Goal: Contribute content: Contribute content

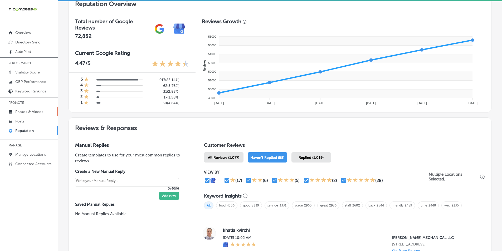
click at [31, 110] on p "Photos & Videos" at bounding box center [29, 112] width 28 height 4
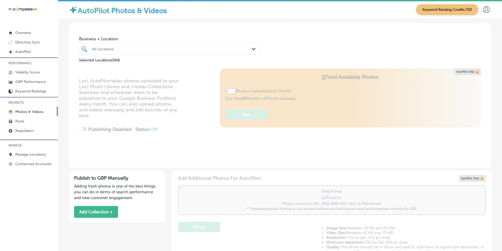
type input "5"
click at [112, 47] on div "All Locations" at bounding box center [169, 49] width 160 height 8
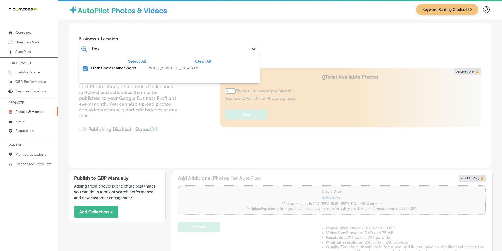
type input "fres"
click at [190, 123] on div "Locl AutoPilot takes photos uploaded to your Locl Photo Library and creates Col…" at bounding box center [279, 117] width 423 height 99
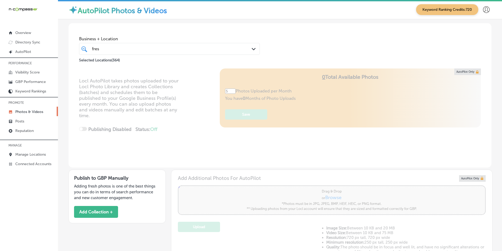
click at [121, 49] on div "fres fres" at bounding box center [161, 48] width 140 height 7
click at [187, 123] on div "Locl AutoPilot takes photos uploaded to your Locl Photo Library and creates Col…" at bounding box center [279, 117] width 423 height 99
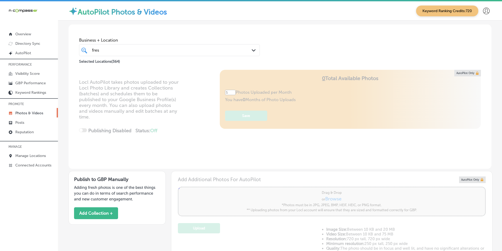
click at [27, 113] on p "Photos & Videos" at bounding box center [29, 113] width 28 height 4
click at [24, 120] on link "Posts" at bounding box center [29, 121] width 58 height 9
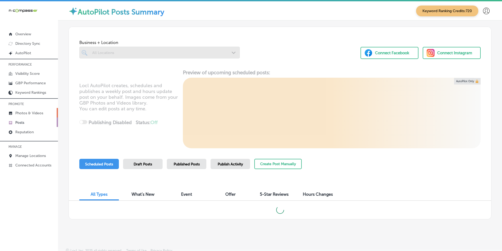
click at [29, 111] on p "Photos & Videos" at bounding box center [29, 113] width 28 height 4
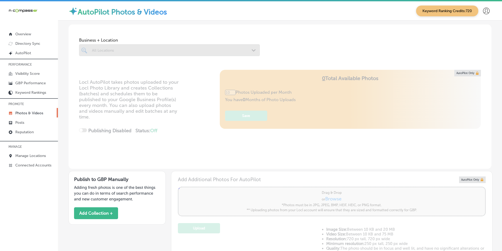
click at [103, 50] on div at bounding box center [169, 50] width 181 height 12
click at [121, 52] on div at bounding box center [169, 50] width 181 height 12
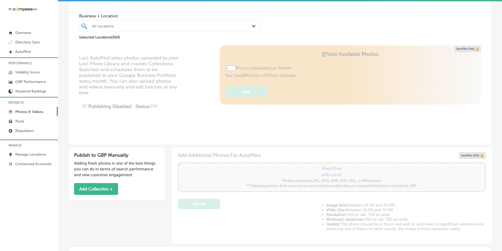
scroll to position [3, 0]
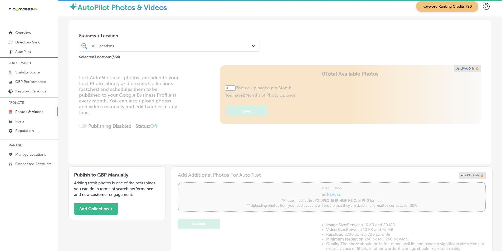
type input "5"
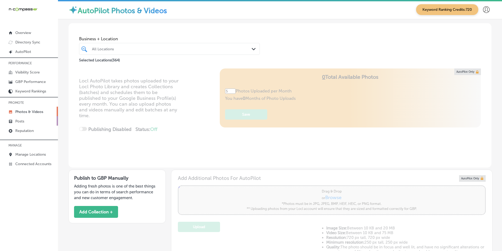
click at [31, 121] on link "Posts" at bounding box center [29, 120] width 58 height 9
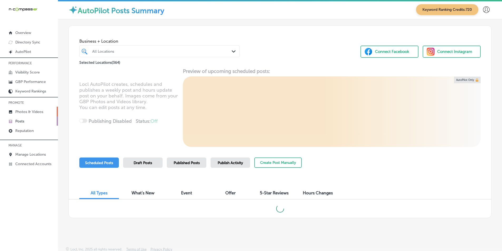
click at [34, 111] on p "Photos & Videos" at bounding box center [29, 112] width 28 height 4
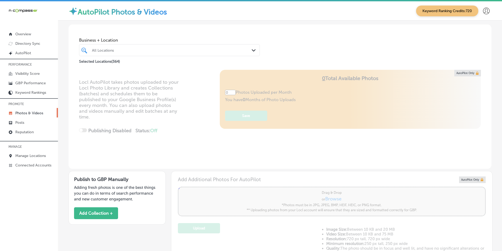
scroll to position [1, 0]
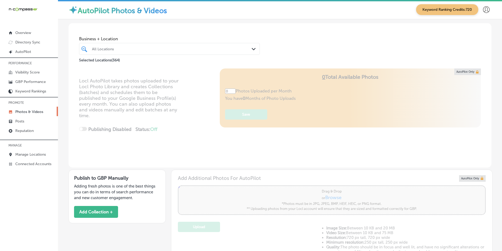
type input "5"
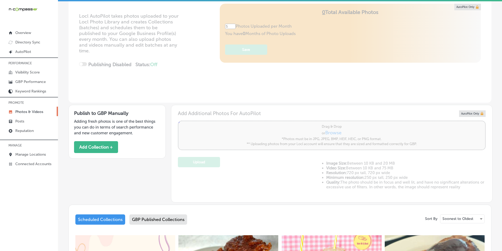
scroll to position [0, 0]
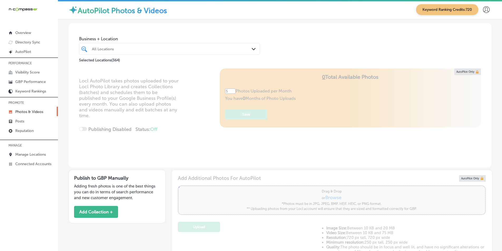
click at [111, 49] on div "All Locations" at bounding box center [172, 49] width 160 height 4
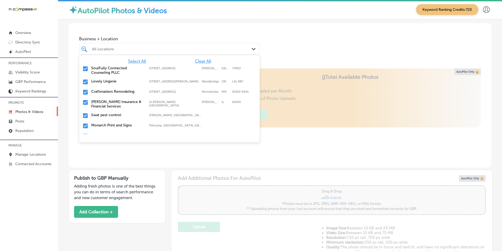
click at [195, 61] on span "Clear All" at bounding box center [203, 61] width 16 height 5
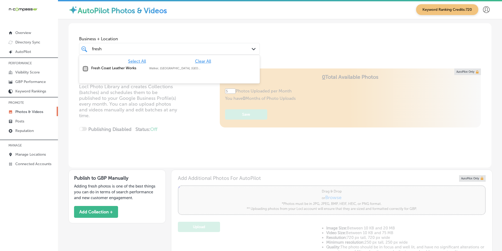
click at [86, 68] on input "checkbox" at bounding box center [85, 69] width 6 height 6
type input "fresh"
click at [188, 125] on div "Locl AutoPilot takes photos uploaded to your Locl Photo Library and creates Col…" at bounding box center [279, 117] width 423 height 99
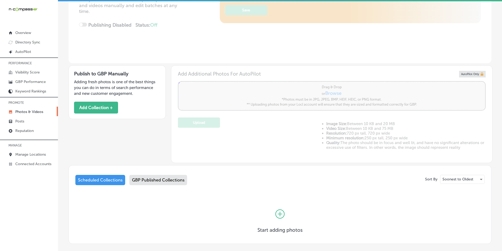
scroll to position [105, 0]
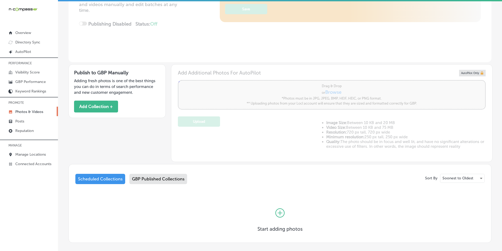
click at [143, 179] on div "GBP Published Collections" at bounding box center [158, 179] width 58 height 10
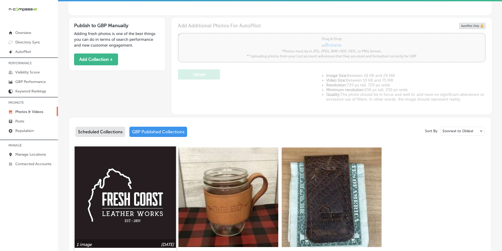
scroll to position [132, 0]
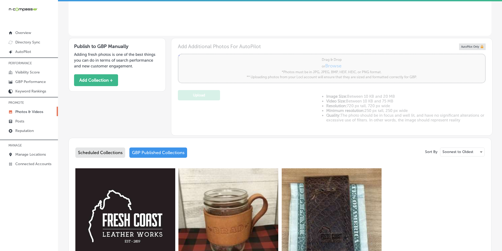
click at [94, 153] on div "Scheduled Collections" at bounding box center [100, 153] width 50 height 10
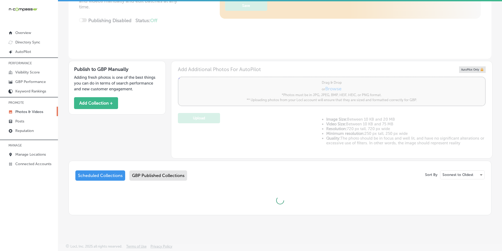
scroll to position [109, 0]
click at [102, 104] on button "Add Collection +" at bounding box center [96, 103] width 44 height 12
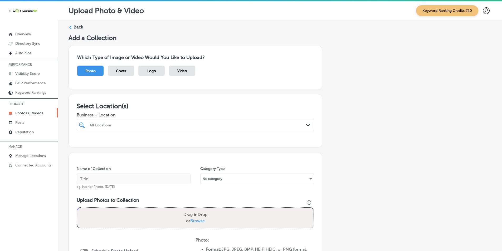
click at [136, 124] on div "All Locations" at bounding box center [198, 125] width 217 height 4
click at [83, 145] on input "checkbox" at bounding box center [83, 145] width 6 height 6
type input "fresh"
click at [171, 126] on div "fresh fresh" at bounding box center [184, 124] width 191 height 7
click at [93, 177] on input "text" at bounding box center [134, 179] width 114 height 11
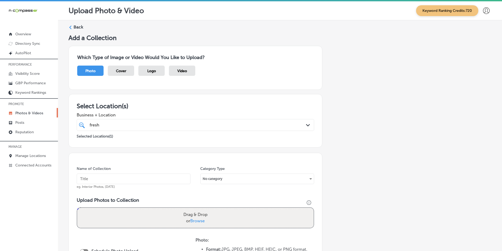
paste input "leather works"
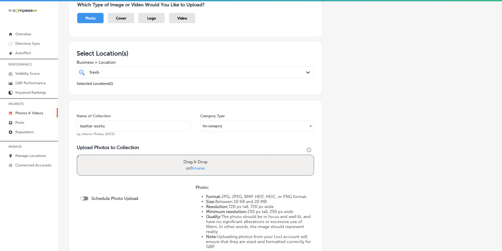
type input "leather works"
click at [147, 162] on div "Drag & Drop or Browse" at bounding box center [195, 165] width 236 height 20
click at [77, 155] on input "Drag & Drop or Browse" at bounding box center [195, 156] width 236 height 2
type input "C:\fakepath\Media 1-F956685A-7756-4FE2-92E2-F43D1CBAC9B7.jpg"
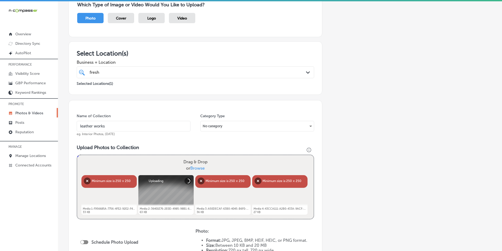
click at [130, 158] on div "Drag & Drop or Browse" at bounding box center [195, 165] width 236 height 20
click at [77, 155] on input "Drag & Drop or Browse" at bounding box center [195, 156] width 236 height 2
type input "C:\fakepath\Media 5-880A73F2-FC4B-4C4F-B969-C232DE91231E.jpg"
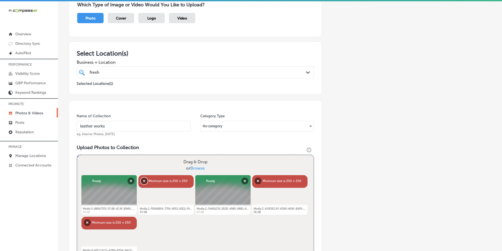
click at [143, 182] on button "Remove" at bounding box center [144, 181] width 7 height 7
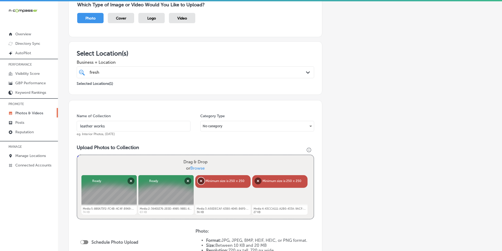
click at [201, 180] on button "Remove" at bounding box center [201, 181] width 7 height 7
click at [202, 180] on button "Remove" at bounding box center [201, 181] width 7 height 7
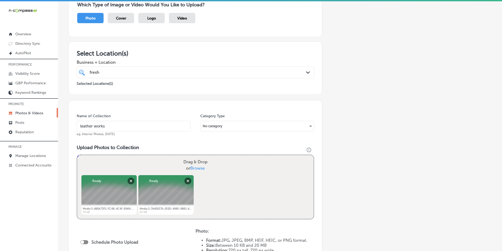
click at [222, 180] on div "Powered by PQINA Drag & Drop or Browse Media 5-880A73F2-FC4B-4C4F-B969-C232DE91…" at bounding box center [195, 187] width 236 height 64
click at [143, 164] on div "Drag & Drop or Browse" at bounding box center [195, 165] width 236 height 20
click at [77, 155] on input "Drag & Drop or Browse" at bounding box center [195, 156] width 236 height 2
type input "C:\fakepath\Media 6-F7386571-42B1-4689-A992-A49918B98458.jpg"
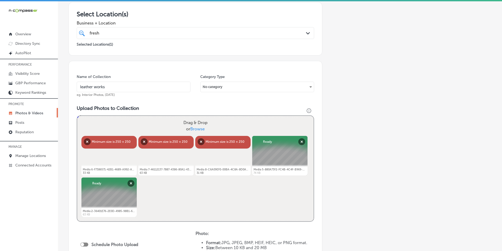
scroll to position [105, 0]
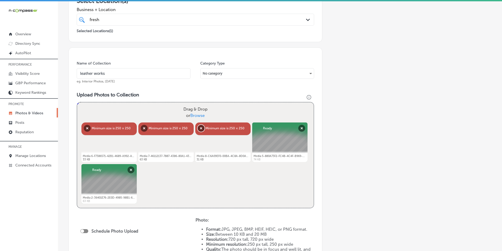
drag, startPoint x: 200, startPoint y: 128, endPoint x: 168, endPoint y: 126, distance: 32.5
click at [200, 128] on button "Remove" at bounding box center [201, 128] width 7 height 7
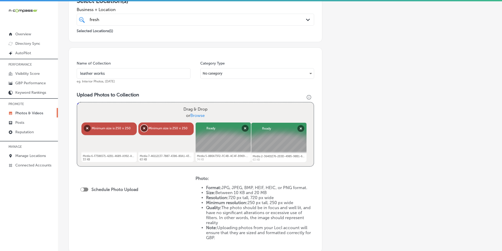
click at [141, 128] on button "Remove" at bounding box center [144, 128] width 7 height 7
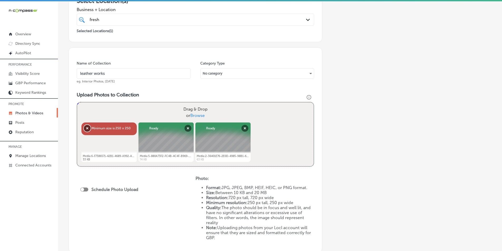
click at [86, 127] on button "Remove" at bounding box center [87, 128] width 7 height 7
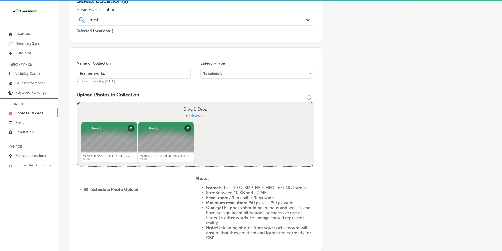
drag, startPoint x: 124, startPoint y: 112, endPoint x: 109, endPoint y: 113, distance: 14.8
click at [109, 113] on div "Drag & Drop or Browse" at bounding box center [195, 112] width 236 height 20
click at [77, 102] on input "Drag & Drop or Browse" at bounding box center [195, 103] width 236 height 2
type input "C:\fakepath\Media 3-A50DECAF-63B0-4045-B6F0-F7645919E0C0.jpg"
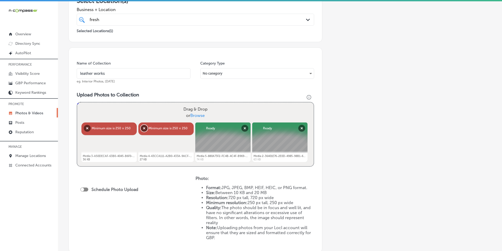
click at [143, 128] on button "Remove" at bounding box center [144, 128] width 7 height 7
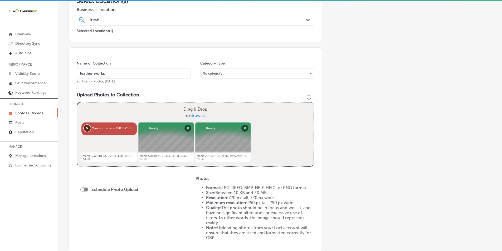
click at [86, 128] on button "Remove" at bounding box center [87, 128] width 7 height 7
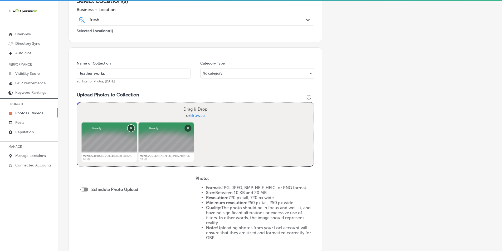
drag, startPoint x: 131, startPoint y: 128, endPoint x: 160, endPoint y: 131, distance: 29.1
click at [132, 128] on button "Remove" at bounding box center [131, 128] width 7 height 7
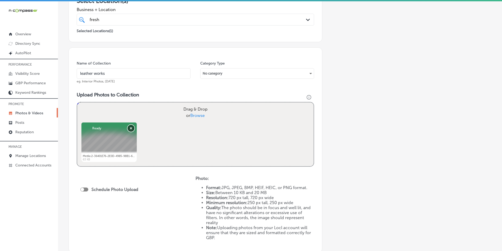
click at [130, 127] on button "Remove" at bounding box center [131, 128] width 7 height 7
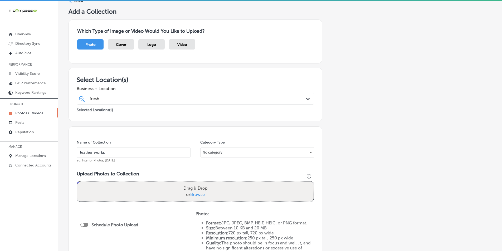
scroll to position [0, 0]
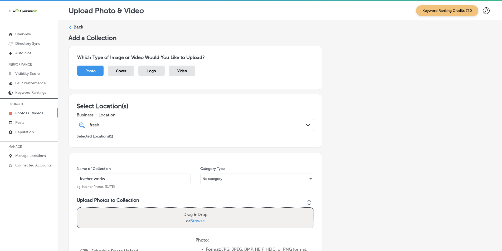
click at [73, 28] on div "Back" at bounding box center [279, 29] width 423 height 10
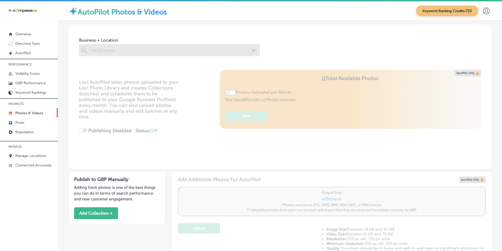
type input "5"
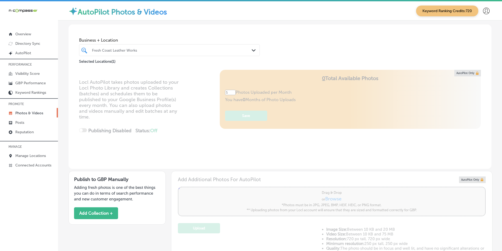
click at [109, 49] on div "Fresh Coast Leather Works" at bounding box center [172, 50] width 160 height 4
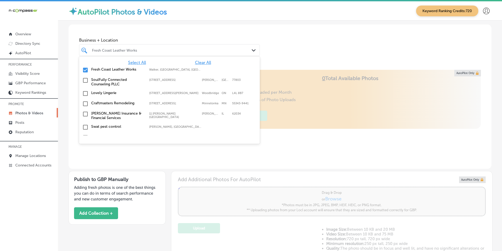
click at [85, 68] on input "checkbox" at bounding box center [85, 70] width 6 height 6
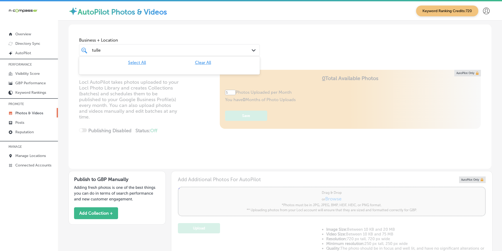
type input "tulle"
type input "0"
click at [104, 51] on div "tulle tulle" at bounding box center [161, 50] width 140 height 7
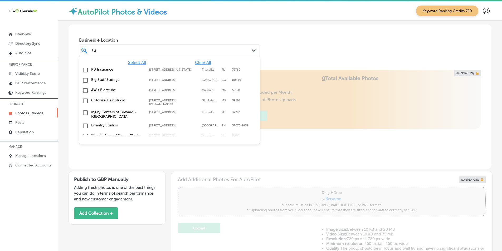
type input "t"
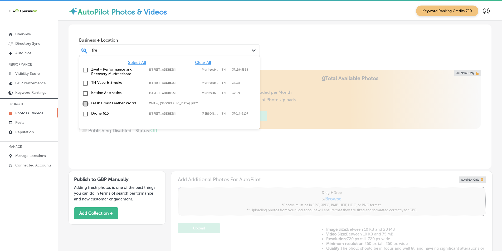
click at [85, 104] on input "checkbox" at bounding box center [85, 104] width 6 height 6
type input "fre"
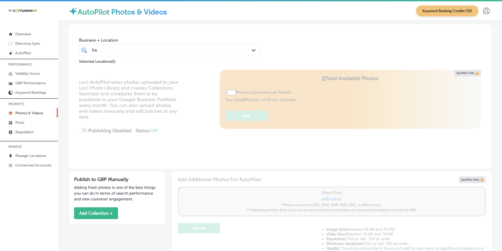
click at [164, 154] on div "Locl AutoPilot takes photos uploaded to your Locl Photo Library and creates Col…" at bounding box center [279, 119] width 423 height 99
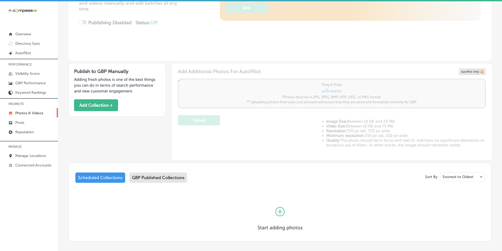
type input "5"
click at [147, 177] on div "GBP Published Collections" at bounding box center [158, 177] width 58 height 10
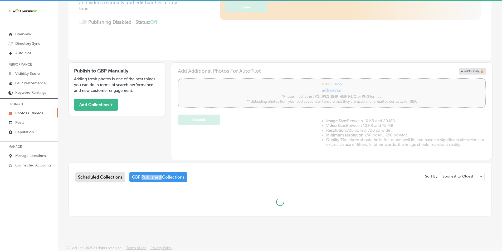
click at [147, 177] on div "GBP Published Collections" at bounding box center [158, 177] width 58 height 10
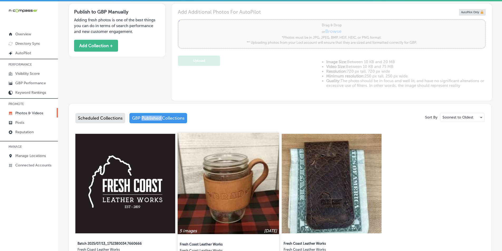
scroll to position [214, 0]
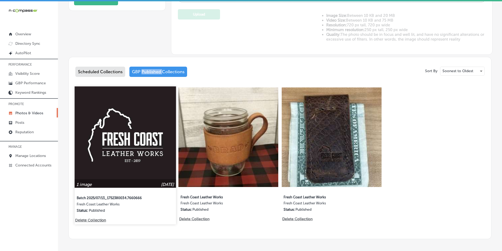
click at [131, 162] on img at bounding box center [125, 136] width 101 height 101
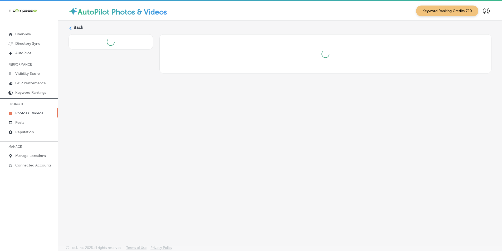
click at [129, 162] on div "Back" at bounding box center [280, 121] width 444 height 200
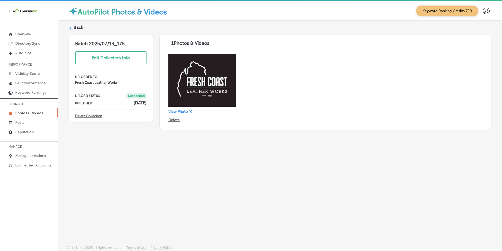
click at [71, 28] on icon at bounding box center [70, 28] width 4 height 4
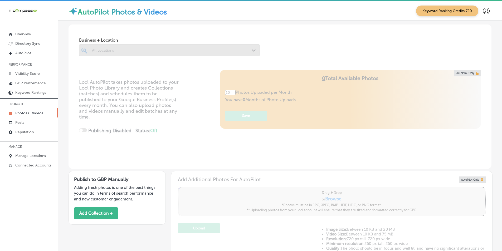
type input "5"
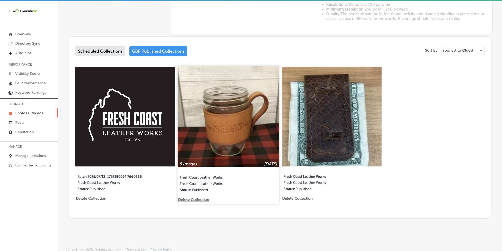
scroll to position [235, 0]
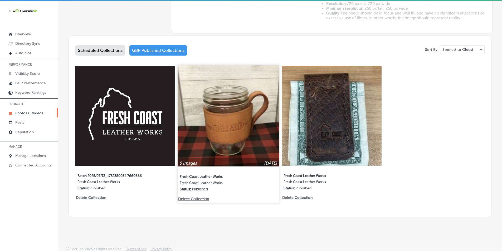
click at [215, 151] on img at bounding box center [228, 115] width 101 height 101
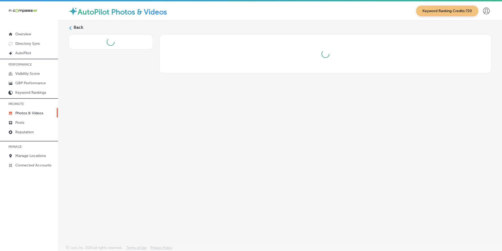
click at [215, 151] on div "Back" at bounding box center [280, 121] width 444 height 200
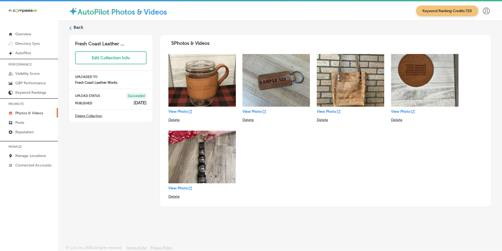
click at [72, 26] on div at bounding box center [70, 28] width 4 height 4
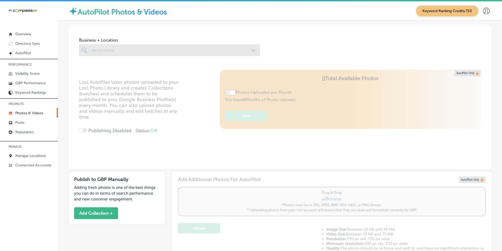
type input "5"
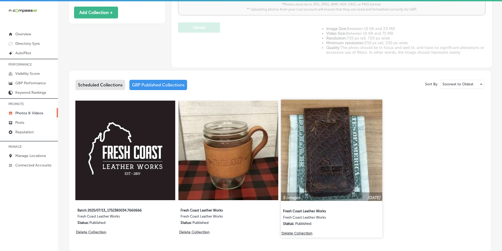
scroll to position [211, 0]
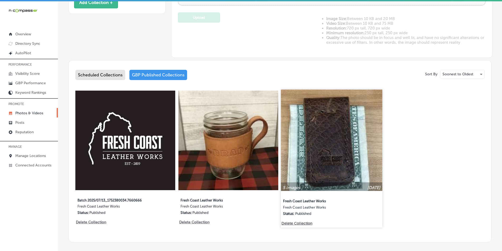
click at [313, 136] on img at bounding box center [331, 140] width 101 height 101
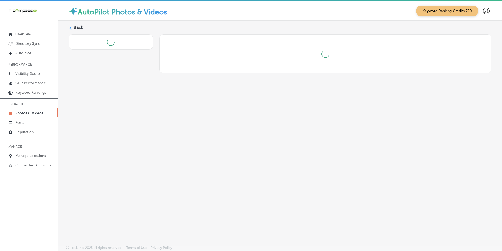
click at [313, 136] on div "Back" at bounding box center [280, 121] width 444 height 200
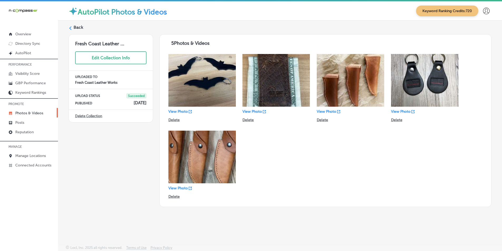
click at [71, 28] on icon at bounding box center [70, 28] width 4 height 4
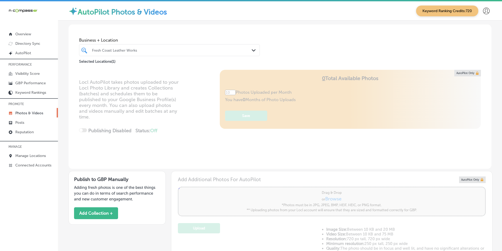
type input "5"
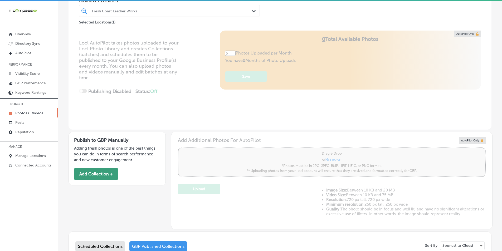
scroll to position [53, 0]
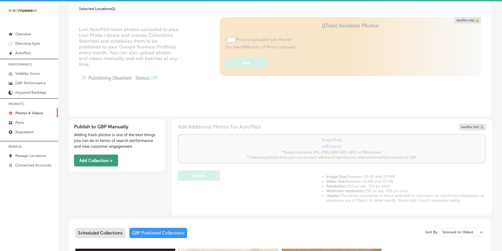
click at [94, 160] on button "Add Collection +" at bounding box center [96, 161] width 44 height 12
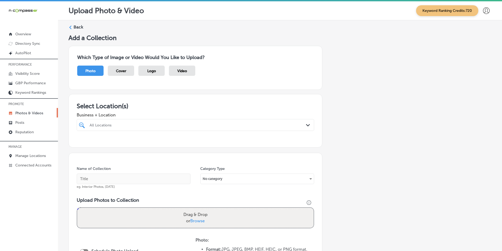
click at [121, 123] on div "All Locations" at bounding box center [198, 125] width 217 height 4
click at [84, 144] on input "checkbox" at bounding box center [83, 145] width 6 height 6
type input "fres"
click at [167, 167] on div "Name of Collection eg. Interior Photos, [DATE]" at bounding box center [134, 177] width 114 height 23
click at [99, 178] on input "text" at bounding box center [134, 179] width 114 height 11
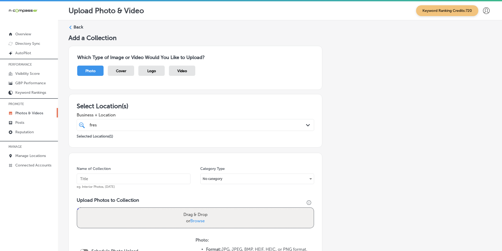
paste input "leather works"
type input "leather works"
click at [113, 212] on div "Drag & Drop or Browse" at bounding box center [195, 218] width 236 height 20
click at [77, 208] on input "Drag & Drop or Browse" at bounding box center [195, 209] width 236 height 2
type input "C:\fakepath\makers & finders photo.png"
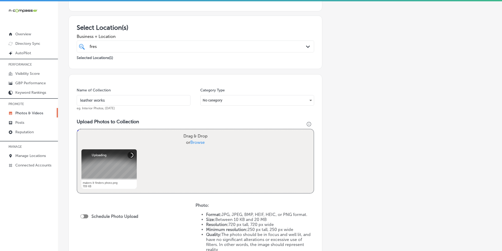
scroll to position [79, 0]
click at [130, 154] on button "Remove" at bounding box center [131, 154] width 7 height 7
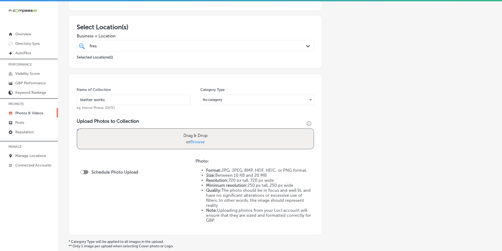
drag, startPoint x: 133, startPoint y: 138, endPoint x: 109, endPoint y: 140, distance: 23.8
click at [109, 140] on div "Drag & Drop or Browse" at bounding box center [195, 139] width 236 height 20
click at [77, 129] on input "Drag & Drop or Browse" at bounding box center [195, 130] width 236 height 2
type input "C:\fakepath\Screenshot [DATE] 225742.png"
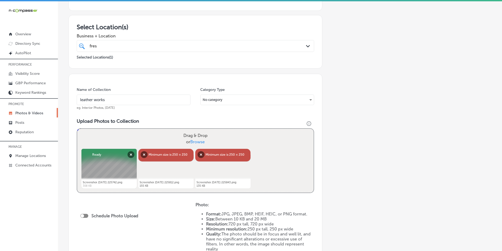
click at [98, 134] on div "Drag & Drop or Browse" at bounding box center [195, 139] width 236 height 20
click at [77, 129] on input "Drag & Drop or Browse" at bounding box center [195, 130] width 236 height 2
type input "C:\fakepath\Screenshot [DATE] 230312.png"
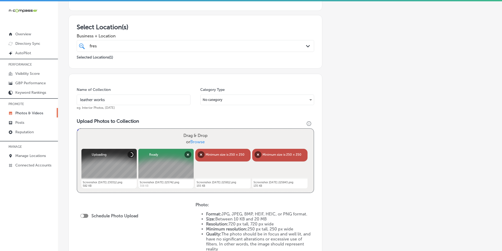
click at [118, 136] on div "Drag & Drop or Browse" at bounding box center [195, 139] width 236 height 20
click at [77, 129] on input "Drag & Drop or Browse" at bounding box center [195, 130] width 236 height 2
type input "C:\fakepath\fresh coast 2.png"
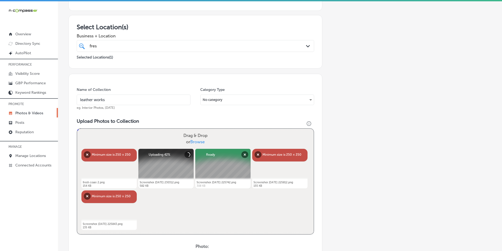
click at [112, 135] on div "Drag & Drop or Browse" at bounding box center [195, 139] width 236 height 20
click at [77, 129] on input "Drag & Drop or Browse" at bounding box center [195, 130] width 236 height 2
type input "C:\fakepath\Screenshot [DATE] 225918.png"
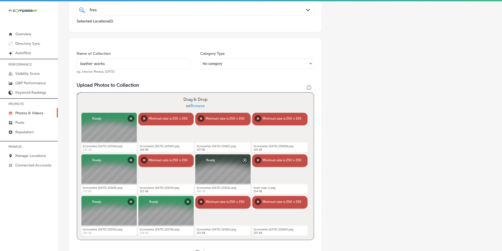
scroll to position [132, 0]
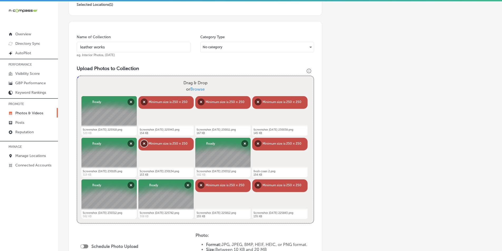
click at [143, 143] on button "Remove" at bounding box center [144, 143] width 7 height 7
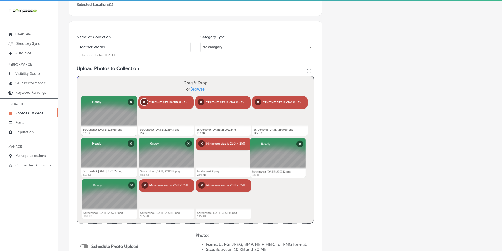
click at [145, 102] on button "Remove" at bounding box center [144, 102] width 7 height 7
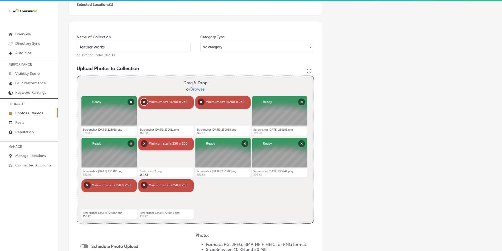
drag, startPoint x: 144, startPoint y: 101, endPoint x: 165, endPoint y: 107, distance: 21.5
click at [144, 102] on button "Remove" at bounding box center [144, 102] width 7 height 7
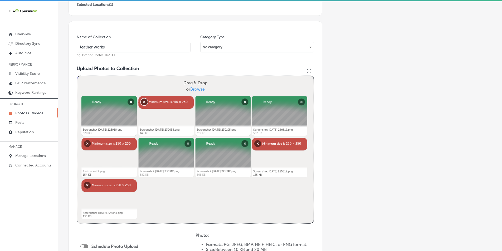
click at [144, 101] on button "Remove" at bounding box center [144, 102] width 7 height 7
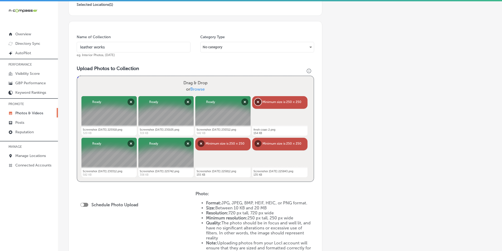
click at [256, 101] on button "Remove" at bounding box center [257, 102] width 7 height 7
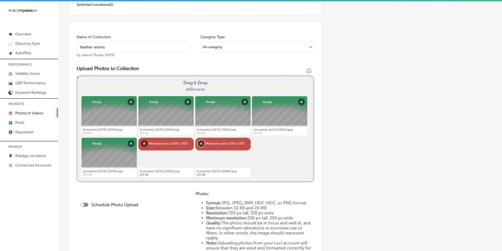
click at [200, 142] on button "Remove" at bounding box center [201, 143] width 7 height 7
click at [143, 142] on button "Remove" at bounding box center [144, 143] width 7 height 7
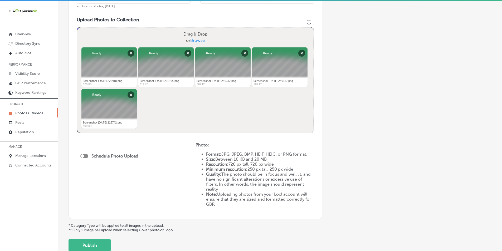
scroll to position [184, 0]
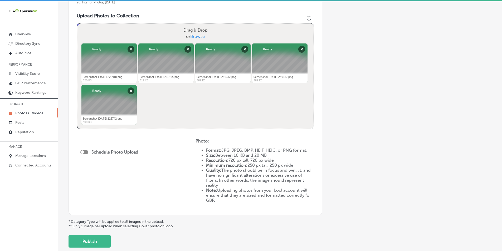
click at [84, 151] on div at bounding box center [84, 152] width 8 height 4
checkbox input "true"
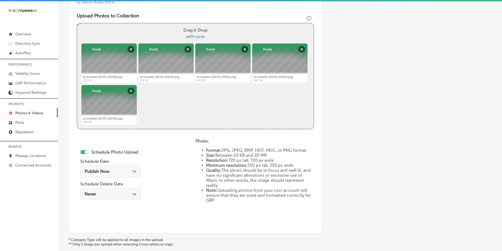
click at [104, 151] on label "Schedule Photo Upload" at bounding box center [114, 152] width 47 height 5
click at [108, 172] on span "Publish Now" at bounding box center [97, 171] width 25 height 5
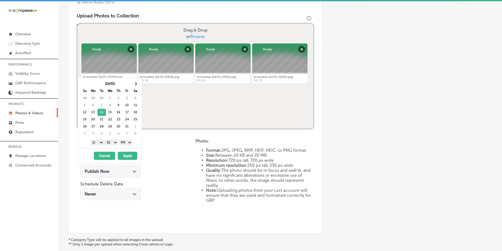
click at [100, 142] on select "1 2 3 4 5 6 7 8 9 10 11 12" at bounding box center [96, 143] width 13 height 6
click at [116, 142] on select "00 10 20 30 40 50" at bounding box center [111, 143] width 13 height 6
click at [128, 155] on button "Apply" at bounding box center [127, 156] width 19 height 8
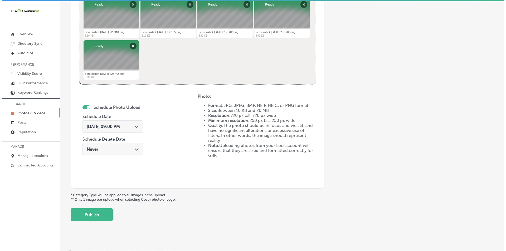
scroll to position [234, 0]
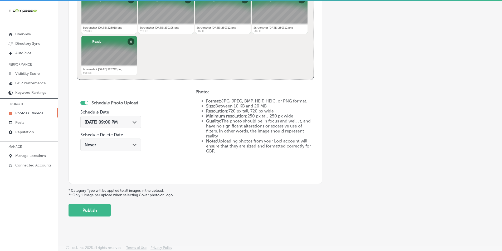
click at [100, 207] on button "Publish" at bounding box center [89, 210] width 42 height 13
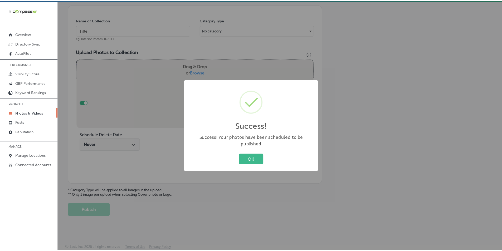
scroll to position [148, 0]
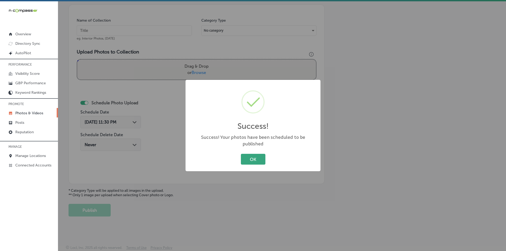
click at [253, 155] on button "OK" at bounding box center [253, 159] width 25 height 11
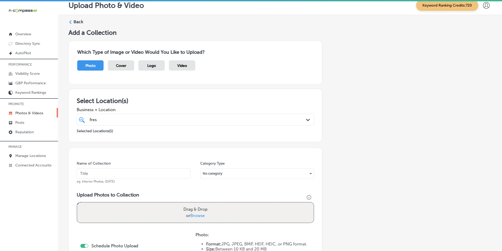
scroll to position [0, 0]
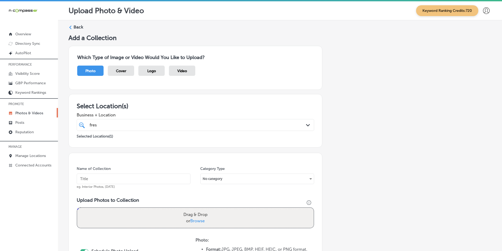
click at [71, 28] on icon at bounding box center [70, 28] width 4 height 4
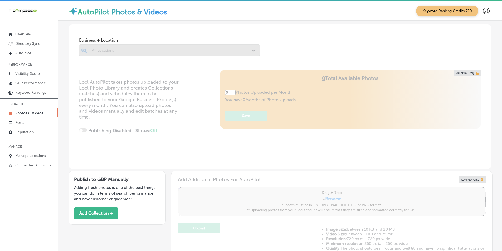
type input "5"
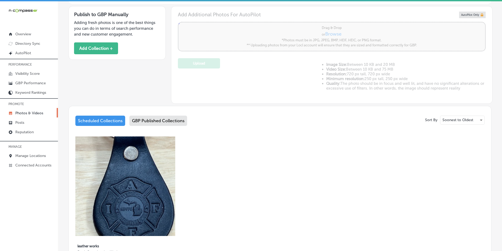
scroll to position [184, 0]
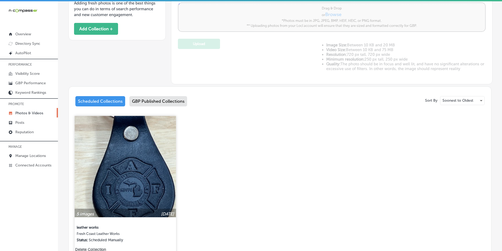
click at [138, 173] on img at bounding box center [125, 166] width 101 height 101
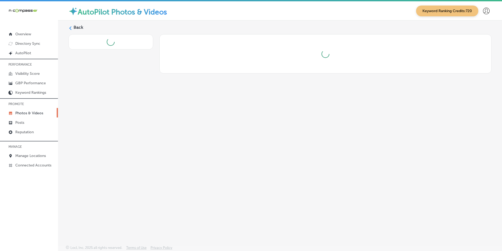
click at [139, 175] on div "Back" at bounding box center [280, 121] width 444 height 200
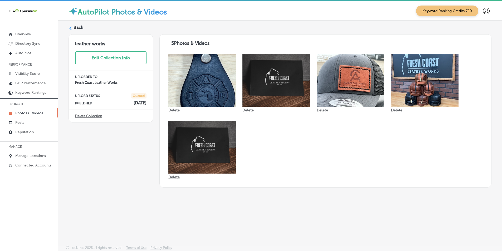
click at [70, 28] on polygon at bounding box center [70, 28] width 2 height 4
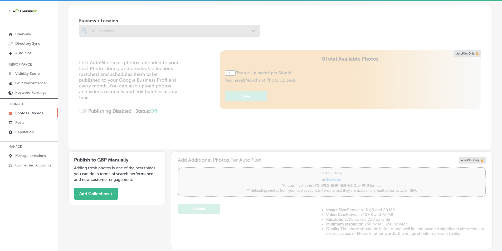
scroll to position [79, 0]
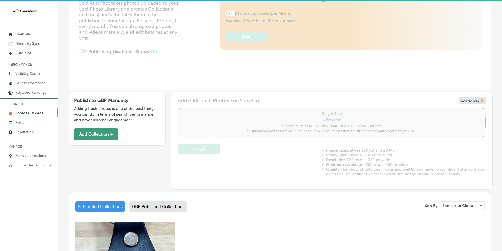
click at [106, 132] on button "Add Collection +" at bounding box center [96, 134] width 44 height 12
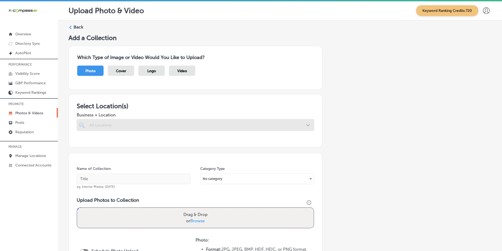
click at [123, 217] on div "Drag & Drop or Browse" at bounding box center [195, 218] width 236 height 20
click at [77, 208] on input "Drag & Drop or Browse" at bounding box center [195, 209] width 236 height 2
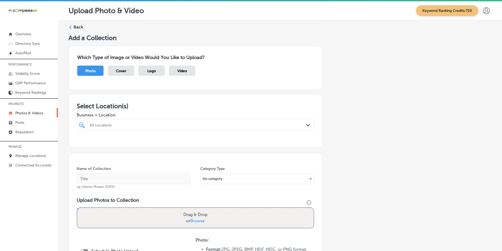
type input "C:\fakepath\Screenshot [DATE] 225918.png"
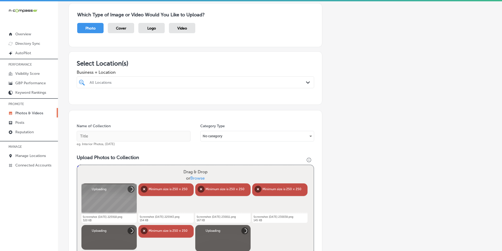
scroll to position [132, 0]
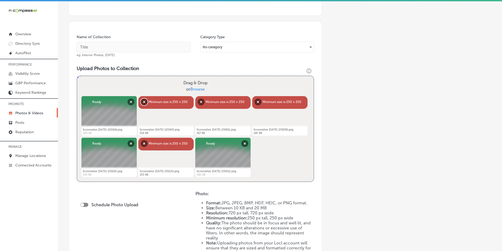
click at [141, 100] on button "Remove" at bounding box center [144, 102] width 7 height 7
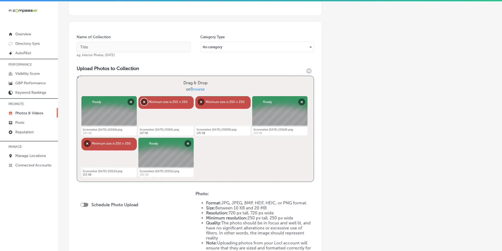
click at [141, 100] on button "Remove" at bounding box center [144, 102] width 7 height 7
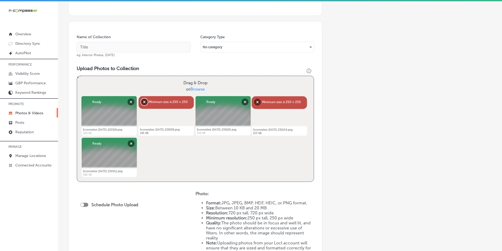
click at [141, 100] on button "Remove" at bounding box center [144, 102] width 7 height 7
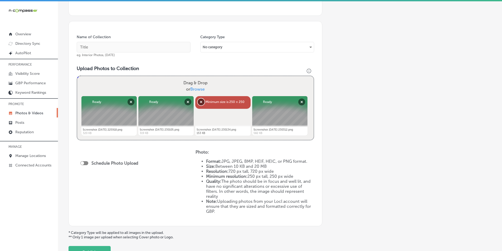
click at [200, 100] on button "Remove" at bounding box center [201, 102] width 7 height 7
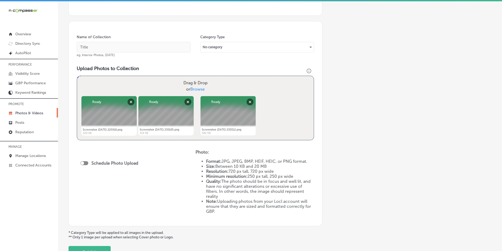
click at [192, 86] on label "Drag & Drop or Browse" at bounding box center [195, 86] width 28 height 17
click at [192, 78] on input "Drag & Drop or Browse" at bounding box center [195, 77] width 236 height 2
type input "C:\fakepath\fresh 2.jpg"
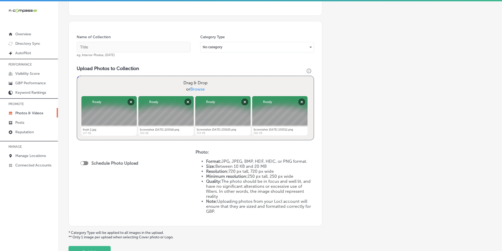
click at [39, 194] on div "iconmonstr-menu-thin copy Created with Sketch. Overview Directory Sync Created …" at bounding box center [29, 126] width 58 height 251
click at [203, 89] on span "Browse" at bounding box center [197, 89] width 14 height 5
click at [203, 78] on input "Drag & Drop or Browse" at bounding box center [195, 77] width 236 height 2
type input "C:\fakepath\Media 1-F956685A-7756-4FE2-92E2-F43D1CBAC9B7.jpg"
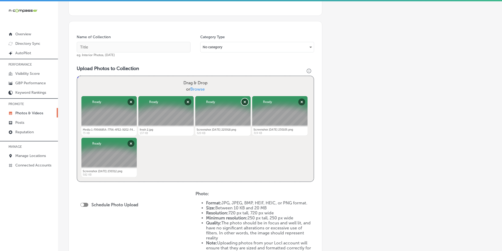
click at [244, 102] on button "Remove" at bounding box center [244, 102] width 7 height 7
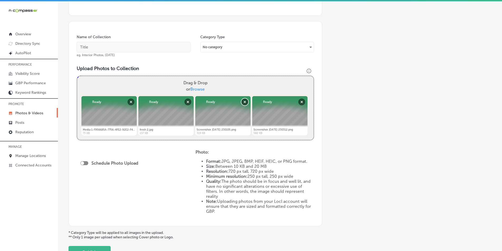
click at [244, 100] on button "Remove" at bounding box center [244, 102] width 7 height 7
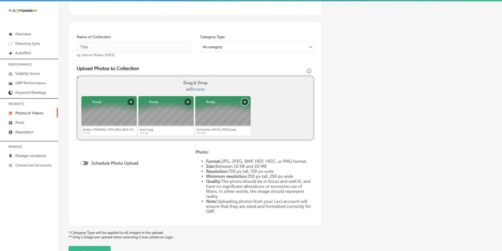
click at [245, 101] on button "Remove" at bounding box center [244, 102] width 7 height 7
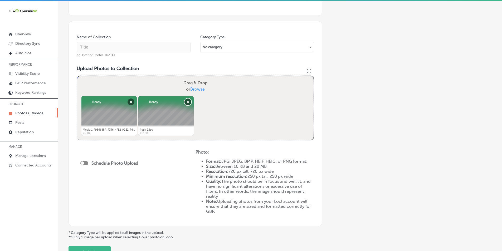
click at [187, 101] on button "Remove" at bounding box center [187, 102] width 7 height 7
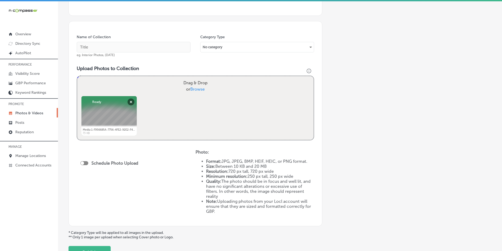
drag, startPoint x: 164, startPoint y: 112, endPoint x: 158, endPoint y: 107, distance: 7.7
click at [158, 107] on div "Powered by PQINA Drag & Drop or Browse Media 1-F956685A-7756-4FE2-92E2-F43D1CBA…" at bounding box center [195, 108] width 236 height 64
click at [117, 86] on div "Drag & Drop or Browse" at bounding box center [195, 86] width 236 height 20
click at [77, 76] on input "Drag & Drop or Browse" at bounding box center [195, 77] width 236 height 2
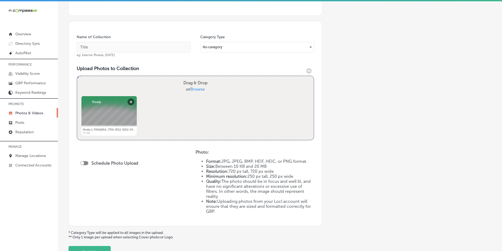
type input "C:\fakepath\Media 3-A50DECAF-63B0-4045-B6F0-F7645919E0C0.jpg"
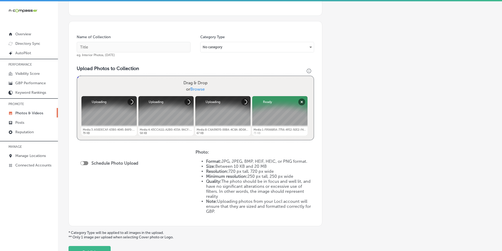
click at [121, 85] on div "Drag & Drop or Browse" at bounding box center [195, 86] width 236 height 20
click at [77, 76] on input "Drag & Drop or Browse" at bounding box center [195, 77] width 236 height 2
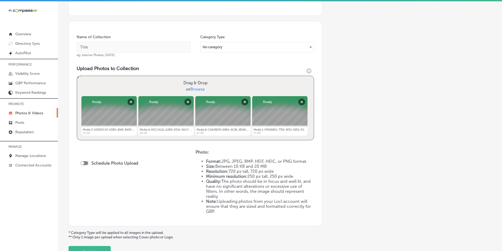
type input "C:\fakepath\Media 7-46112137-7887-4386-80A1-4339D6B8C496.jpg"
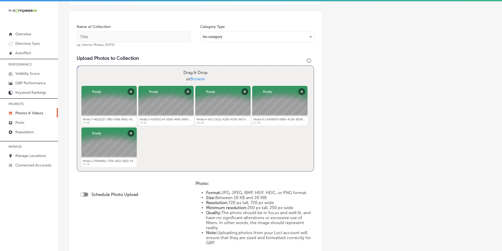
scroll to position [158, 0]
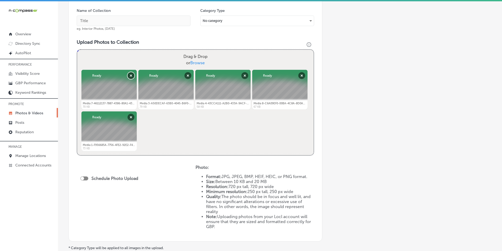
drag, startPoint x: 129, startPoint y: 75, endPoint x: 141, endPoint y: 77, distance: 12.6
click at [129, 75] on button "Remove" at bounding box center [131, 75] width 7 height 7
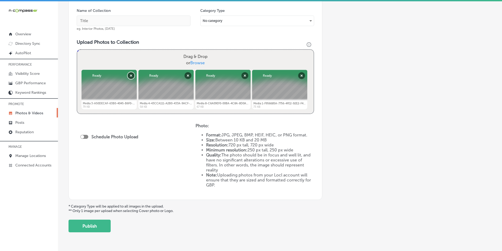
drag, startPoint x: 130, startPoint y: 76, endPoint x: 146, endPoint y: 76, distance: 16.1
click at [130, 76] on button "Remove" at bounding box center [131, 75] width 7 height 7
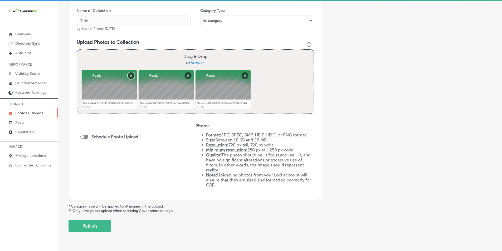
click at [133, 75] on button "Remove" at bounding box center [131, 75] width 7 height 7
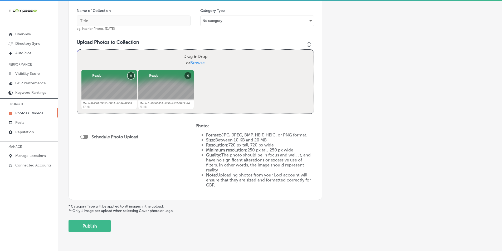
drag, startPoint x: 128, startPoint y: 75, endPoint x: 148, endPoint y: 75, distance: 20.0
click at [129, 75] on button "Remove" at bounding box center [131, 75] width 7 height 7
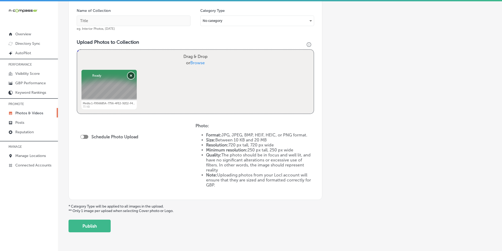
click at [130, 75] on button "Remove" at bounding box center [131, 75] width 7 height 7
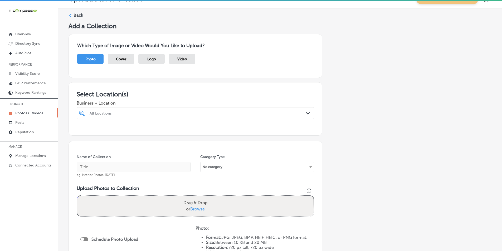
scroll to position [0, 0]
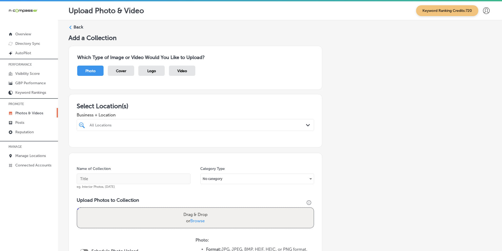
click at [74, 27] on label "Back" at bounding box center [79, 27] width 10 height 6
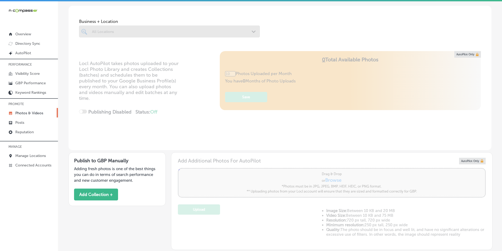
scroll to position [109, 0]
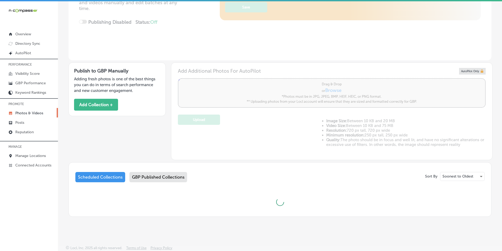
type input "5"
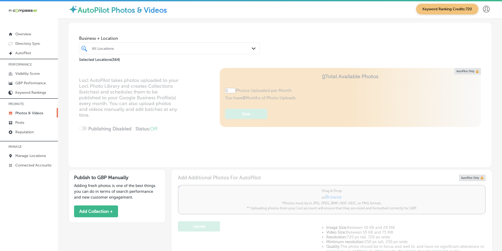
scroll to position [0, 0]
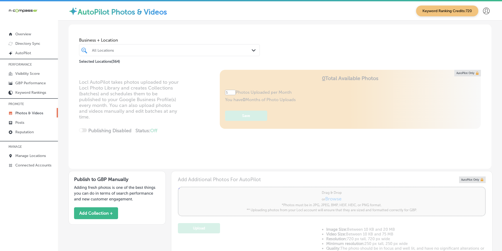
click at [126, 50] on div "All Locations" at bounding box center [172, 50] width 160 height 4
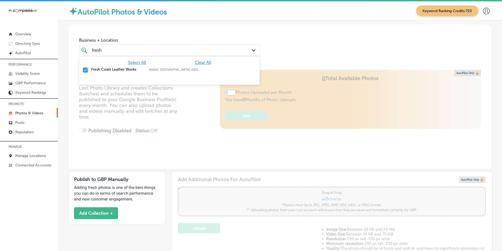
click at [84, 70] on input "checkbox" at bounding box center [85, 70] width 6 height 6
type input "fresh"
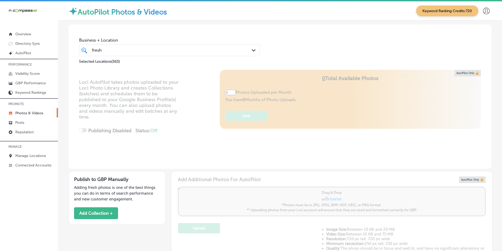
click at [184, 110] on div "Locl AutoPilot takes photos uploaded to your Locl Photo Library and creates Col…" at bounding box center [279, 119] width 423 height 99
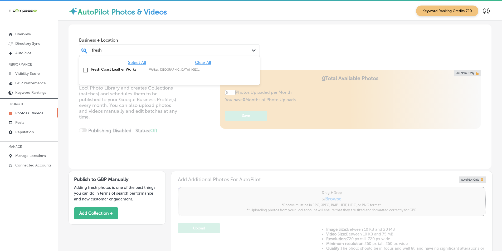
click at [124, 52] on div "fresh fresh" at bounding box center [161, 50] width 140 height 7
click at [86, 71] on input "checkbox" at bounding box center [85, 70] width 6 height 6
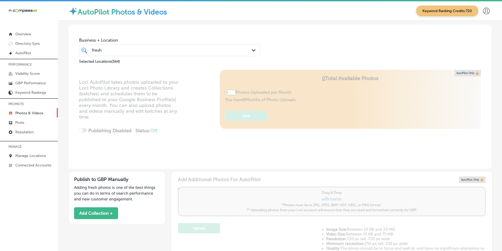
click at [185, 116] on div "Locl AutoPilot takes photos uploaded to your Locl Photo Library and creates Col…" at bounding box center [279, 119] width 423 height 99
click at [36, 120] on link "Posts" at bounding box center [29, 121] width 58 height 9
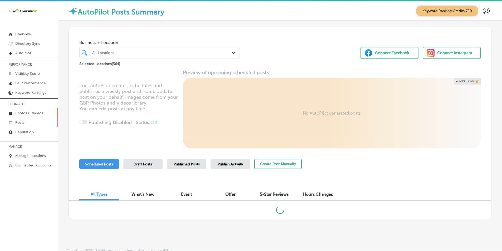
click at [34, 111] on p "Photos & Videos" at bounding box center [29, 113] width 28 height 4
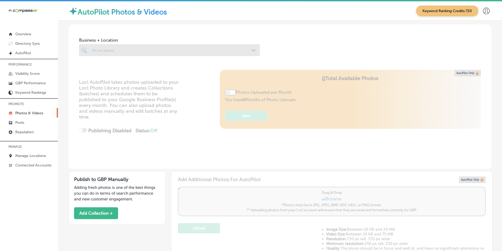
type input "5"
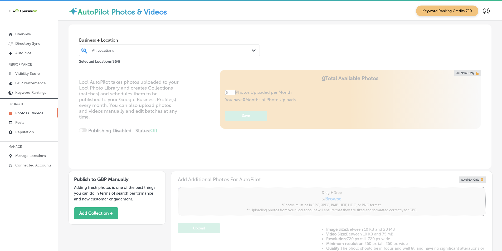
click at [110, 51] on div "All Locations" at bounding box center [172, 50] width 160 height 4
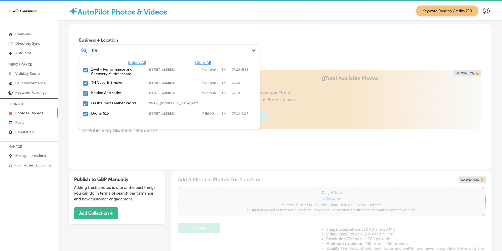
click at [200, 62] on span "Clear All" at bounding box center [203, 62] width 16 height 5
click at [85, 105] on input "checkbox" at bounding box center [85, 104] width 6 height 6
type input "fre"
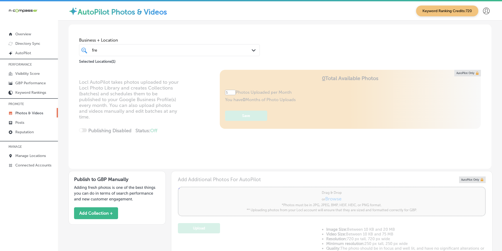
click at [114, 142] on div "Locl AutoPilot takes photos uploaded to your Locl Photo Library and creates Col…" at bounding box center [279, 119] width 423 height 99
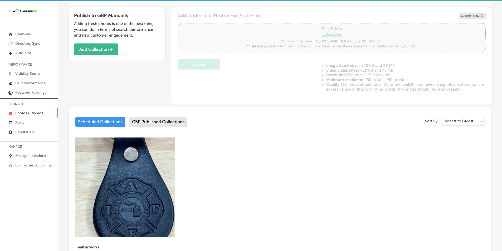
scroll to position [132, 0]
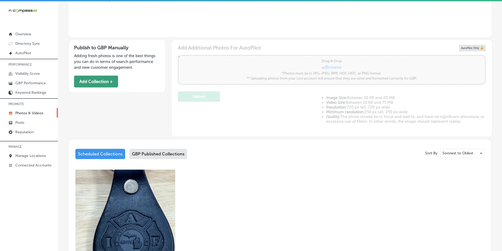
click at [93, 82] on button "Add Collection +" at bounding box center [96, 82] width 44 height 12
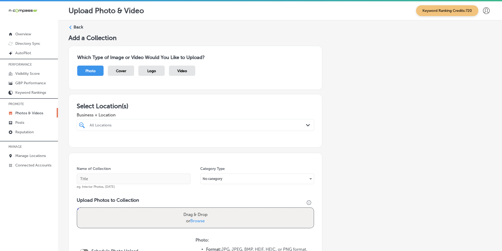
click at [120, 124] on div "All Locations" at bounding box center [198, 125] width 217 height 4
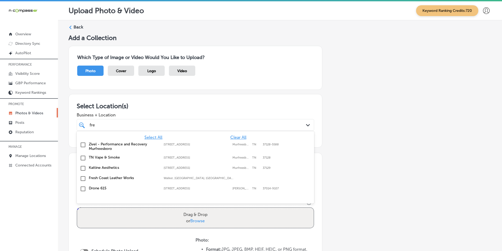
click at [82, 177] on input "checkbox" at bounding box center [83, 178] width 6 height 6
type input "fre"
click at [74, 203] on div "Name of Collection eg. Interior Photos, [DATE] Category Type No category Upload…" at bounding box center [195, 233] width 254 height 161
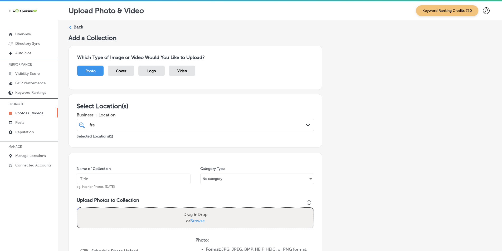
click at [91, 177] on input "text" at bounding box center [134, 179] width 114 height 11
paste input "leather works"
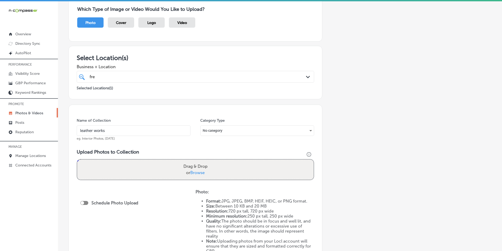
scroll to position [53, 0]
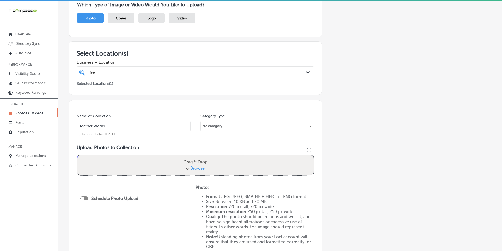
type input "leather works"
click at [111, 161] on div "Drag & Drop or Browse" at bounding box center [195, 165] width 236 height 20
click at [77, 155] on input "Drag & Drop or Browse" at bounding box center [195, 156] width 236 height 2
type input "C:\fakepath\Media 1-F956685A-7756-4FE2-92E2-F43D1CBAC9B7.jpg"
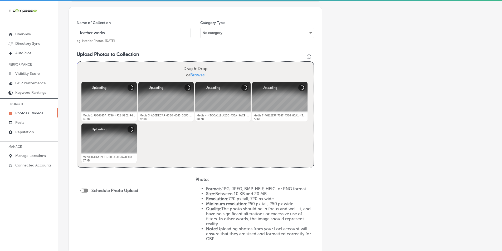
scroll to position [158, 0]
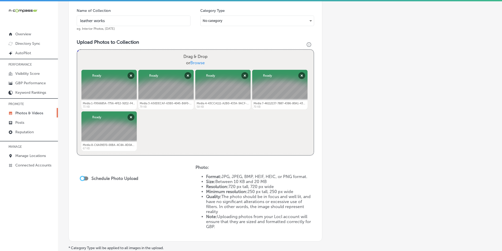
click at [84, 178] on div at bounding box center [82, 178] width 3 height 3
checkbox input "true"
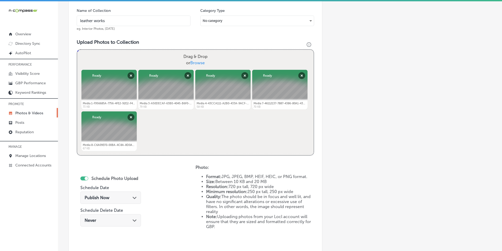
click at [116, 195] on div "Publish Now Path Created with Sketch." at bounding box center [110, 198] width 61 height 12
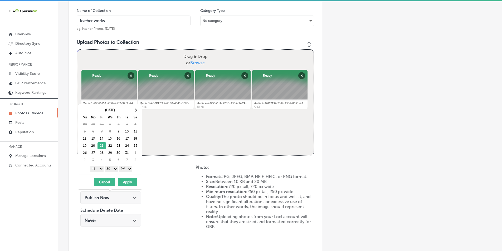
click at [99, 168] on select "1 2 3 4 5 6 7 8 9 10 11 12" at bounding box center [96, 169] width 13 height 6
click at [115, 169] on select "00 10 20 30 40 50" at bounding box center [111, 169] width 13 height 6
click at [128, 182] on button "Apply" at bounding box center [127, 182] width 19 height 8
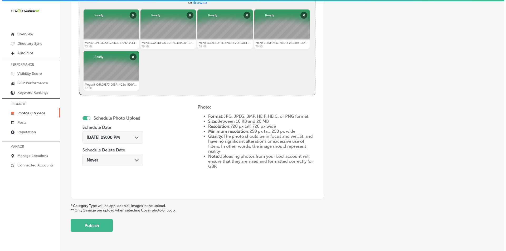
scroll to position [234, 0]
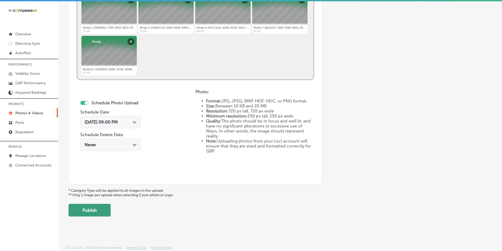
click at [94, 209] on button "Publish" at bounding box center [89, 210] width 42 height 13
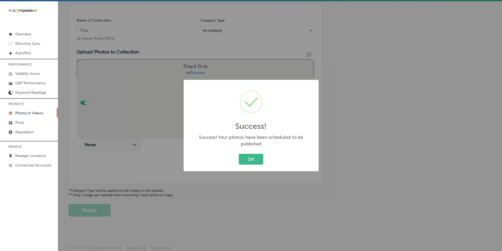
scroll to position [148, 0]
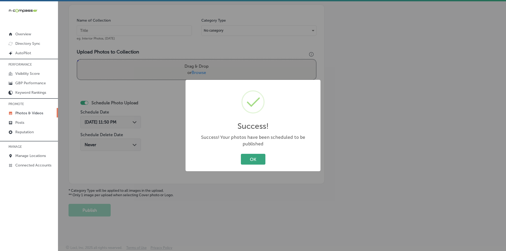
click at [256, 154] on button "OK" at bounding box center [253, 159] width 25 height 11
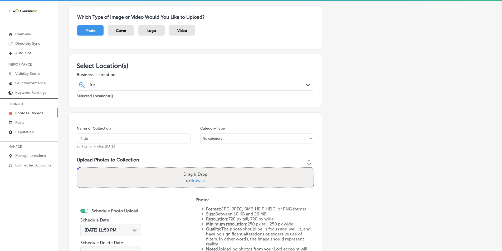
scroll to position [17, 0]
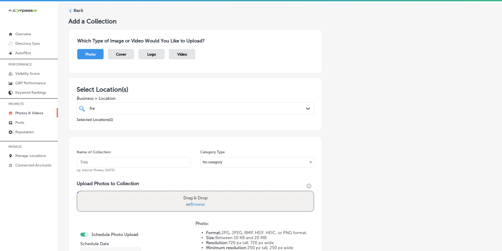
click at [71, 9] on icon at bounding box center [70, 11] width 4 height 4
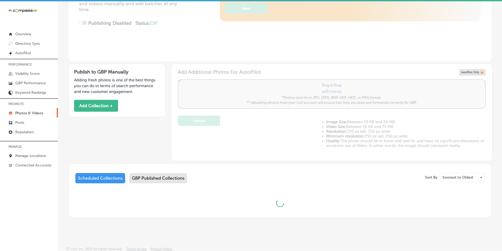
scroll to position [109, 0]
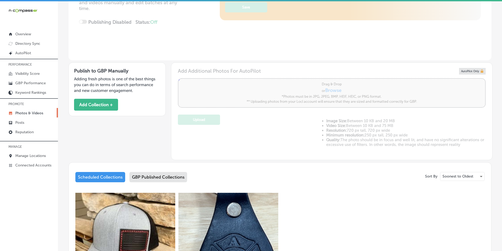
type input "5"
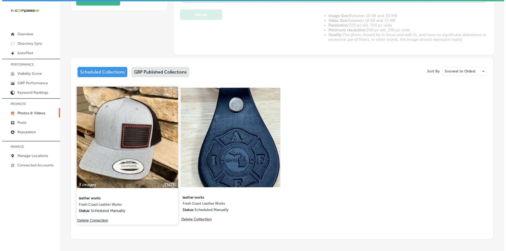
scroll to position [214, 0]
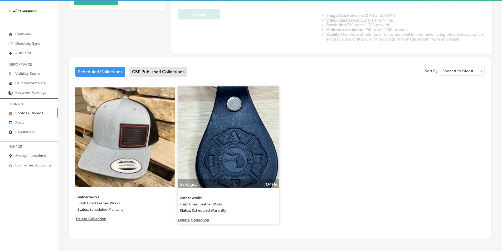
click at [193, 218] on p "Delete Collection" at bounding box center [193, 220] width 30 height 4
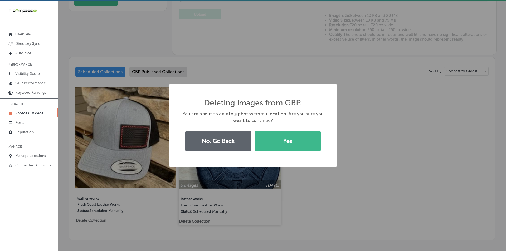
scroll to position [214, 0]
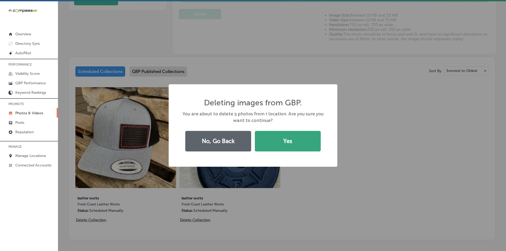
click at [273, 141] on button "Yes" at bounding box center [288, 141] width 66 height 21
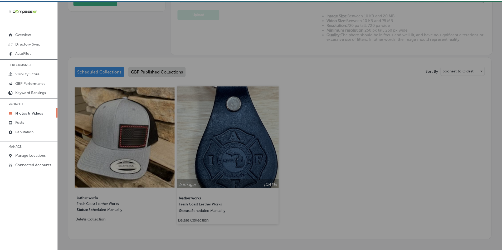
scroll to position [221, 0]
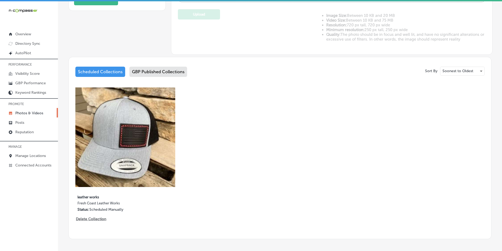
click at [150, 151] on img at bounding box center [125, 137] width 100 height 100
click at [151, 151] on div "Business + Location Fresh Coast Leather Works Path Created with Sketch. Selecte…" at bounding box center [280, 22] width 444 height 444
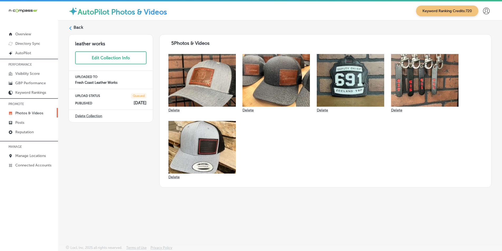
drag, startPoint x: 97, startPoint y: 155, endPoint x: 94, endPoint y: 168, distance: 12.8
click at [94, 168] on div "leather works Edit Collection Info UPLOADED TO Fresh Coast Leather Works UPLOAD…" at bounding box center [110, 110] width 85 height 153
click at [72, 26] on div at bounding box center [70, 28] width 4 height 4
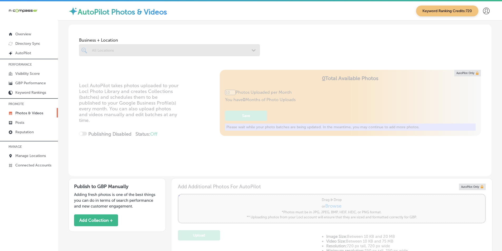
type input "5"
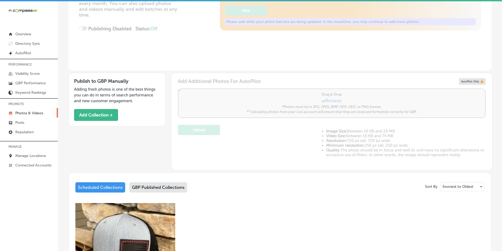
scroll to position [132, 0]
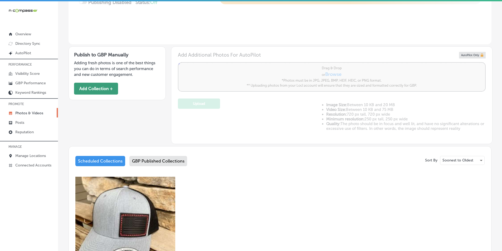
click at [97, 87] on button "Add Collection +" at bounding box center [96, 89] width 44 height 12
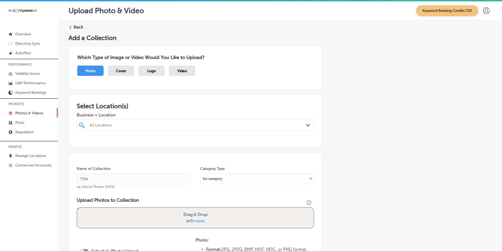
click at [104, 123] on div "All Locations" at bounding box center [198, 125] width 217 height 4
click at [83, 144] on input "checkbox" at bounding box center [83, 145] width 6 height 6
type input "fres"
click at [92, 179] on input "text" at bounding box center [134, 179] width 114 height 11
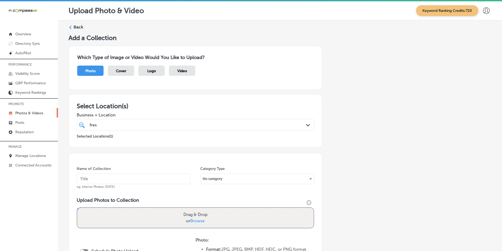
paste input "leather works"
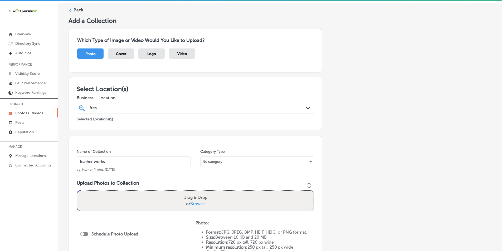
scroll to position [26, 0]
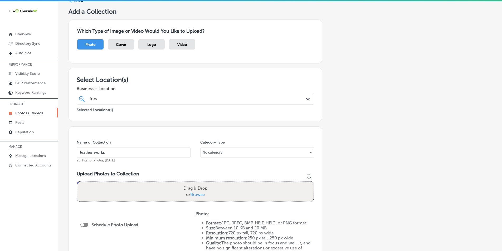
type input "leather works"
click at [120, 184] on div "Drag & Drop or Browse" at bounding box center [195, 192] width 236 height 20
click at [77, 182] on input "Drag & Drop or Browse" at bounding box center [195, 183] width 236 height 2
type input "C:\fakepath\fresh 2.jpg"
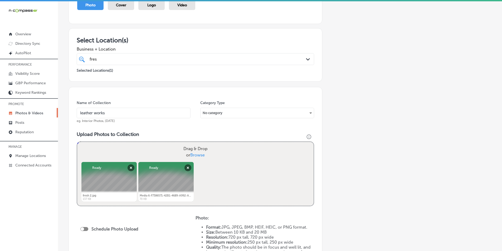
scroll to position [79, 0]
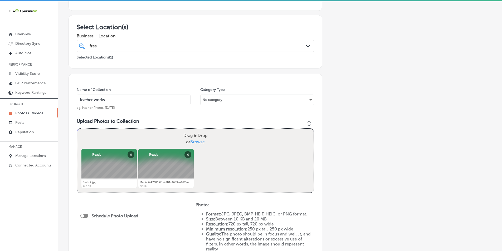
click at [137, 134] on div "Drag & Drop or Browse" at bounding box center [195, 139] width 236 height 20
click at [77, 129] on input "Drag & Drop or Browse" at bounding box center [195, 130] width 236 height 2
type input "C:\fakepath\makers & finders photo.png"
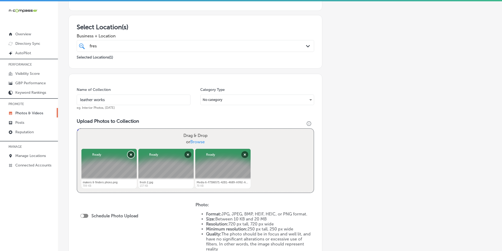
click at [130, 155] on button "Remove" at bounding box center [131, 154] width 7 height 7
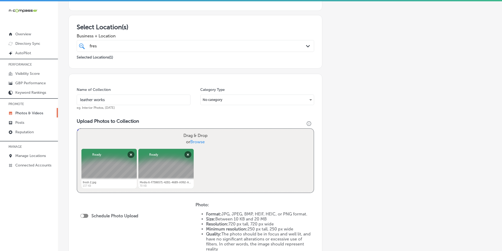
click at [110, 140] on div "Drag & Drop or Browse" at bounding box center [195, 139] width 236 height 20
click at [77, 129] on input "Drag & Drop or Browse" at bounding box center [195, 130] width 236 height 2
type input "C:\fakepath\Screenshot [DATE] 225918.png"
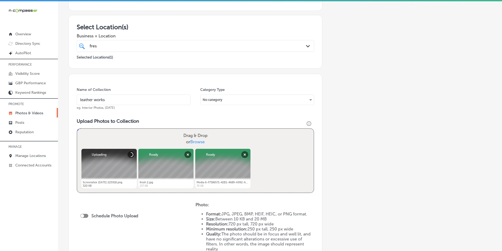
click at [123, 134] on div "Drag & Drop or Browse" at bounding box center [195, 139] width 236 height 20
click at [77, 129] on input "Drag & Drop or Browse" at bounding box center [195, 130] width 236 height 2
type input "C:\fakepath\Screenshot [DATE] 230312.png"
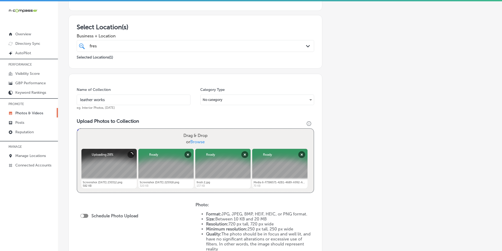
click at [137, 136] on div "Drag & Drop or Browse" at bounding box center [195, 139] width 236 height 20
click at [77, 129] on input "Drag & Drop or Browse" at bounding box center [195, 130] width 236 height 2
type input "C:\fakepath\Screenshot [DATE] 230105.png"
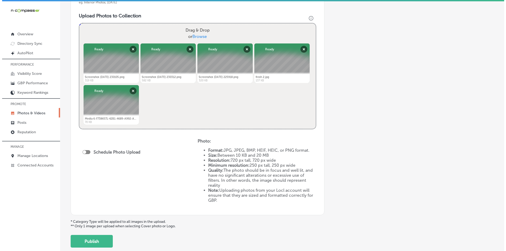
scroll to position [211, 0]
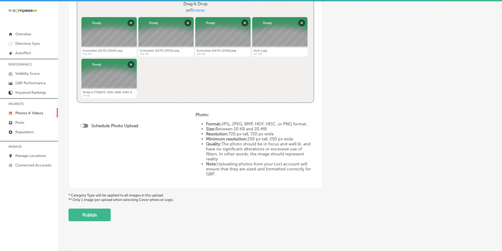
click at [81, 124] on div at bounding box center [82, 125] width 3 height 3
checkbox input "true"
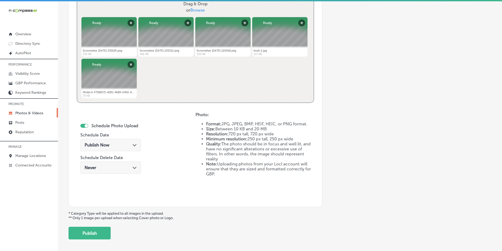
click at [117, 145] on div "Publish Now Path Created with Sketch." at bounding box center [111, 145] width 52 height 5
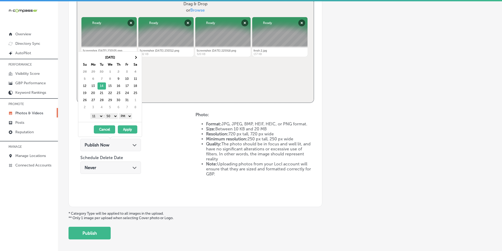
click at [99, 116] on select "1 2 3 4 5 6 7 8 9 10 11 12" at bounding box center [96, 116] width 13 height 6
click at [116, 116] on select "00 10 20 30 40 50" at bounding box center [111, 116] width 13 height 6
click at [126, 129] on button "Apply" at bounding box center [127, 129] width 19 height 8
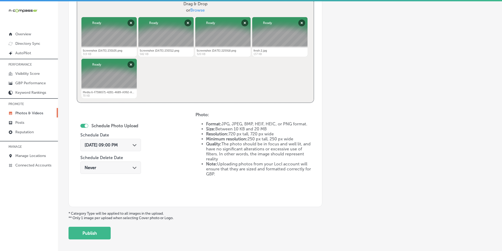
click at [94, 231] on button "Publish" at bounding box center [89, 233] width 42 height 13
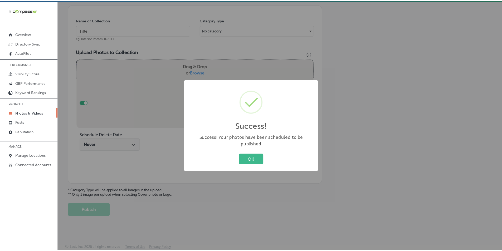
scroll to position [148, 0]
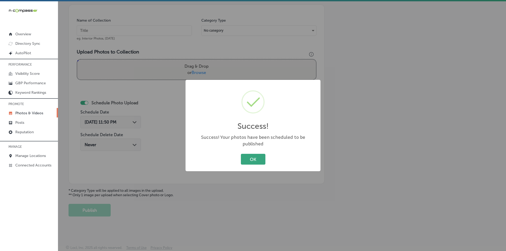
click at [246, 154] on button "OK" at bounding box center [253, 159] width 25 height 11
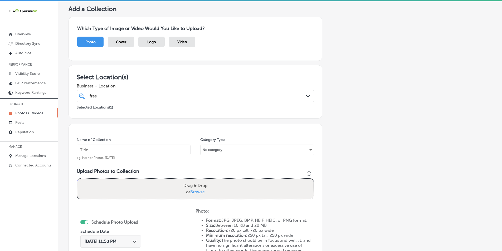
scroll to position [0, 0]
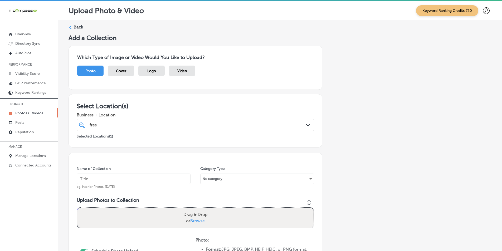
click at [70, 26] on icon at bounding box center [70, 28] width 4 height 4
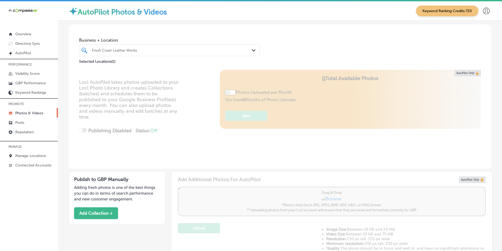
type input "5"
click at [136, 49] on div "Fresh Coast Leather Works" at bounding box center [172, 50] width 160 height 4
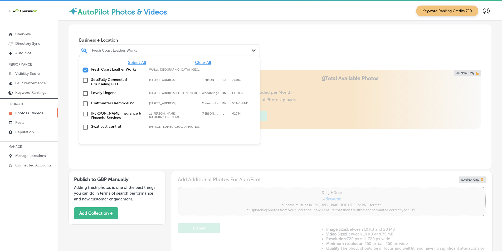
click at [85, 69] on input "checkbox" at bounding box center [85, 70] width 6 height 6
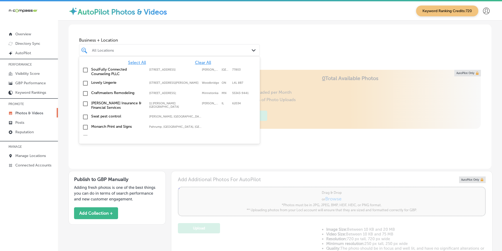
click at [105, 48] on div "All Locations" at bounding box center [172, 50] width 160 height 4
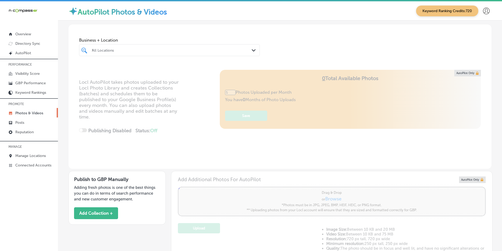
type input "tell"
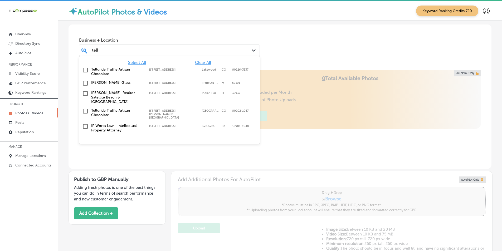
type input "0"
type input "tell"
click at [117, 46] on div "tell tell" at bounding box center [169, 50] width 160 height 8
click at [84, 111] on input "checkbox" at bounding box center [85, 111] width 6 height 6
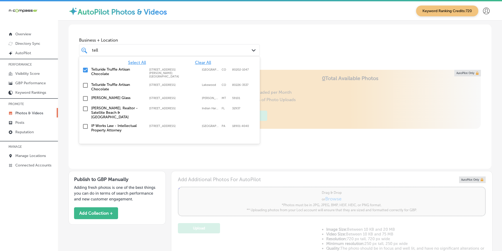
click at [276, 57] on div "Business + Location option [STREET_ADDRESS][PERSON_NAME]; [GEOGRAPHIC_DATA], se…" at bounding box center [279, 45] width 423 height 40
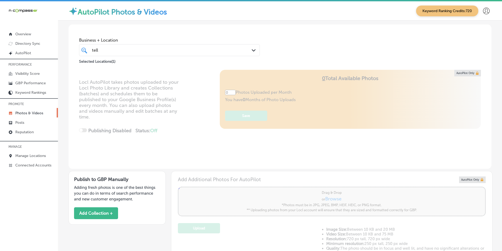
type input "5"
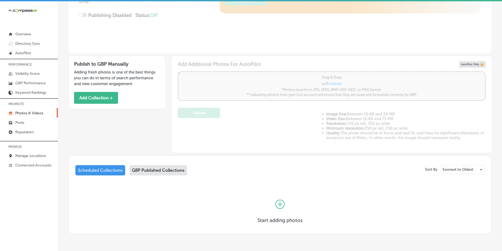
scroll to position [132, 0]
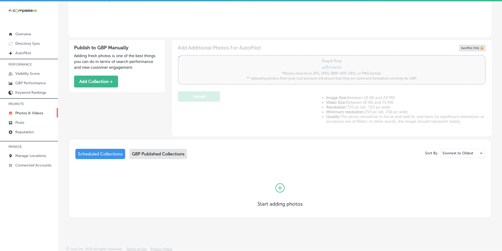
click at [149, 151] on div "GBP Published Collections" at bounding box center [158, 154] width 58 height 10
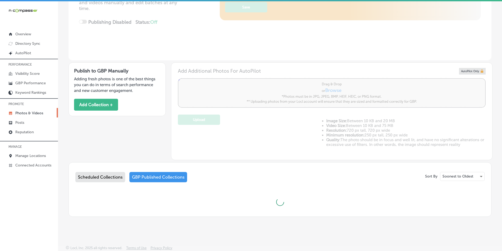
click at [149, 151] on div "Business + Location [GEOGRAPHIC_DATA] Path Created with Sketch. Selected Locati…" at bounding box center [279, 66] width 423 height 301
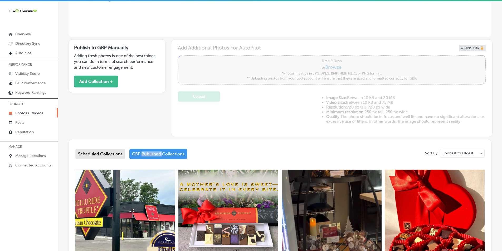
click at [149, 151] on div "GBP Published Collections" at bounding box center [158, 154] width 58 height 10
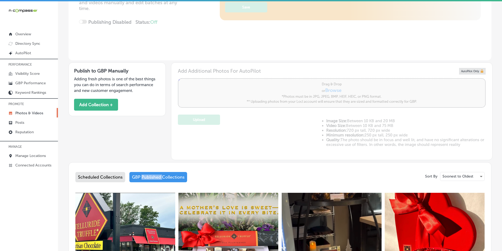
scroll to position [132, 0]
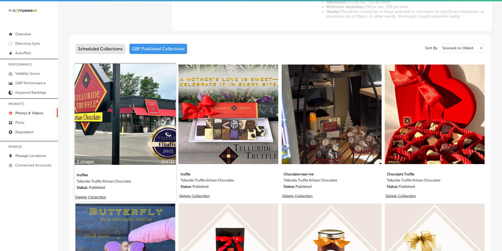
scroll to position [237, 0]
click at [154, 137] on img at bounding box center [125, 113] width 101 height 101
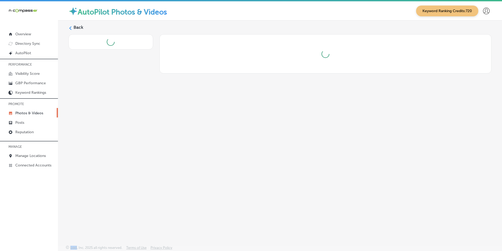
click at [154, 137] on div "Back" at bounding box center [280, 121] width 444 height 200
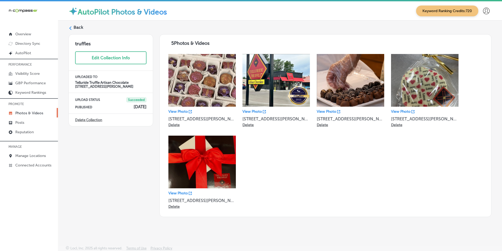
click at [74, 28] on label "Back" at bounding box center [79, 28] width 10 height 6
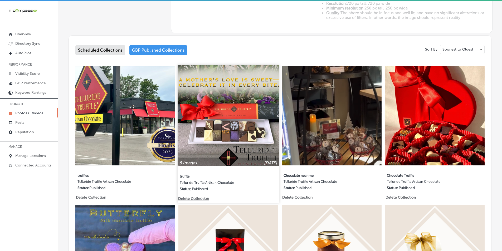
type input "5"
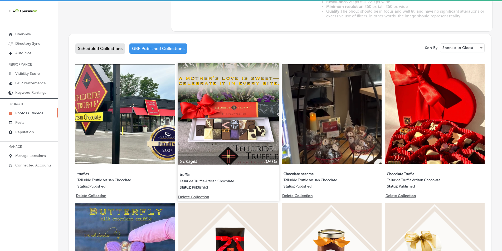
click at [238, 132] on img at bounding box center [228, 113] width 101 height 101
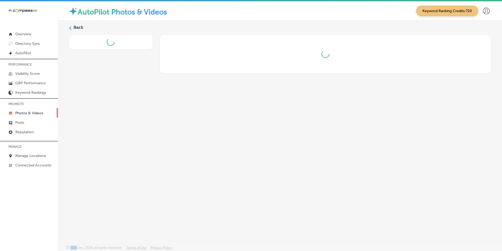
click at [238, 132] on div "Back" at bounding box center [280, 121] width 444 height 200
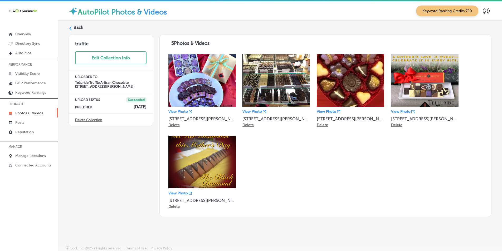
click at [76, 27] on label "Back" at bounding box center [79, 28] width 10 height 6
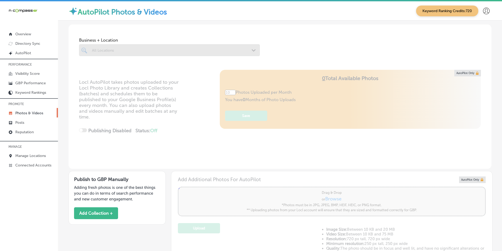
type input "5"
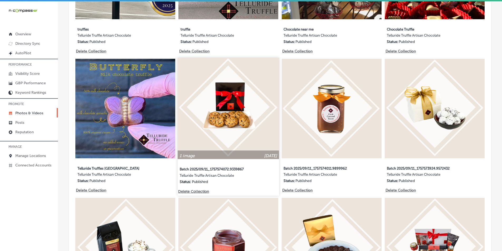
scroll to position [395, 0]
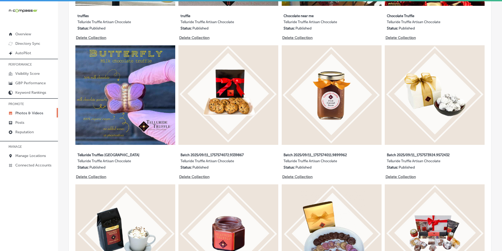
click at [219, 110] on img at bounding box center [228, 95] width 100 height 100
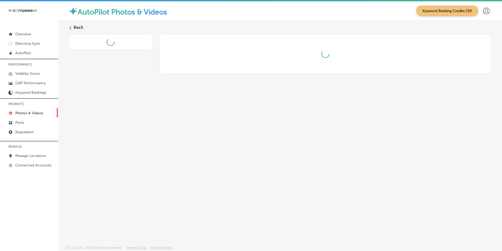
click at [219, 110] on div "Back" at bounding box center [280, 121] width 444 height 200
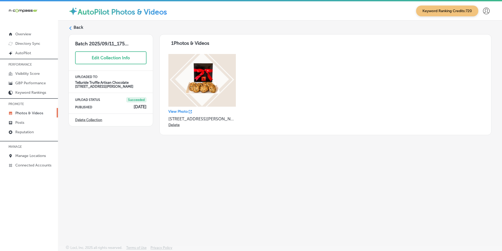
click at [72, 26] on div "Back" at bounding box center [279, 30] width 423 height 10
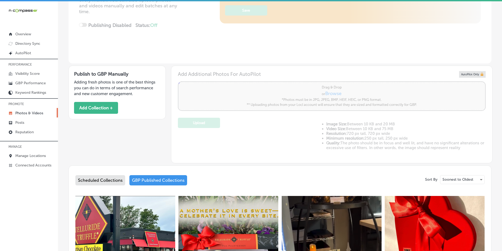
type input "5"
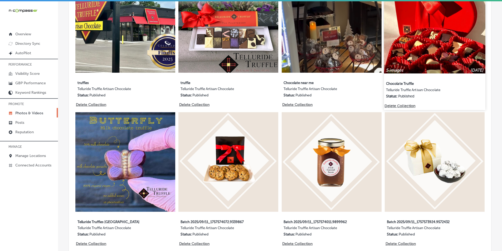
scroll to position [316, 0]
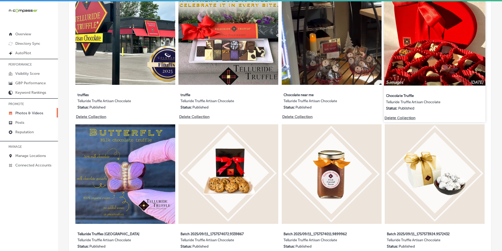
click at [408, 62] on img at bounding box center [434, 34] width 101 height 101
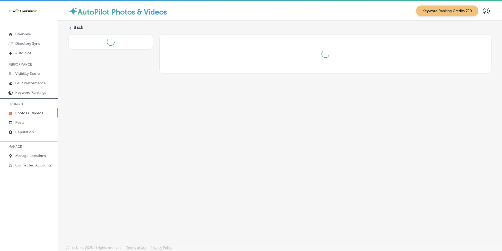
click at [408, 62] on div at bounding box center [325, 53] width 321 height 33
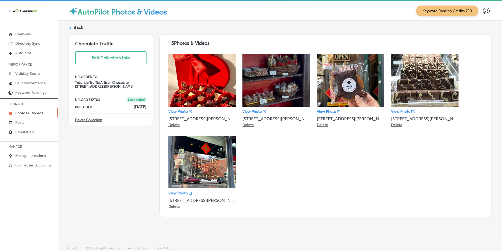
click at [74, 28] on label "Back" at bounding box center [79, 28] width 10 height 6
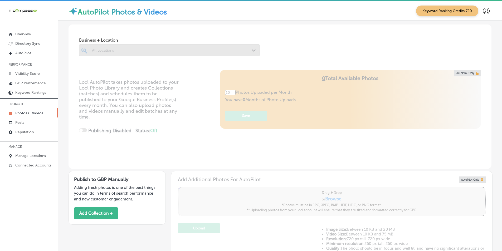
type input "5"
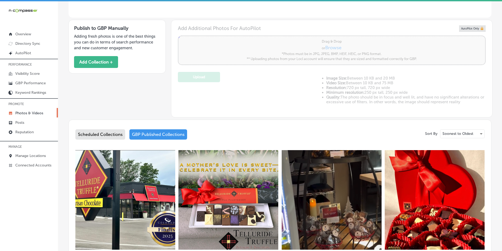
scroll to position [184, 0]
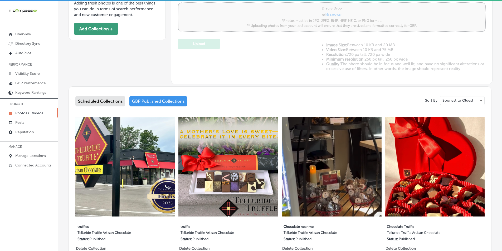
click at [94, 30] on button "Add Collection +" at bounding box center [96, 29] width 44 height 12
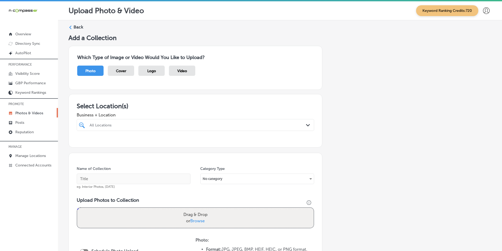
click at [139, 122] on div at bounding box center [184, 124] width 191 height 7
click at [136, 122] on div at bounding box center [184, 124] width 191 height 7
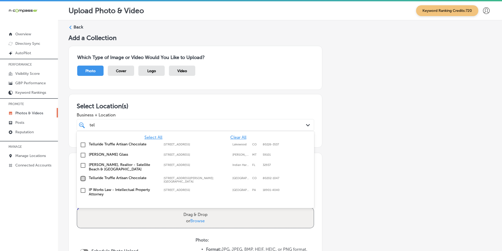
click at [82, 178] on input "checkbox" at bounding box center [83, 178] width 6 height 6
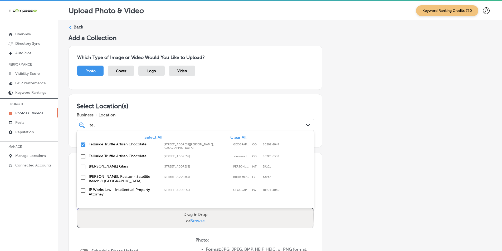
type input "tel"
click at [313, 189] on div "Name of Collection eg. Interior Photos, [DATE] Category Type No category Upload…" at bounding box center [195, 233] width 254 height 161
click at [170, 123] on div "tel tel" at bounding box center [184, 124] width 191 height 7
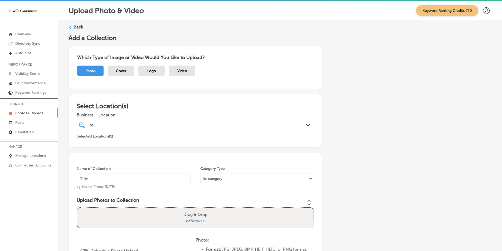
click at [99, 176] on input "text" at bounding box center [134, 179] width 114 height 11
paste input "truffle"
type input "truffle"
click at [134, 213] on div "Drag & Drop or Browse" at bounding box center [195, 218] width 236 height 20
click at [77, 208] on input "Drag & Drop or Browse" at bounding box center [195, 209] width 236 height 2
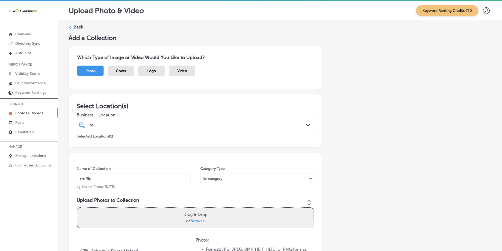
type input "C:\fakepath\Screenshot [DATE] 234020.png"
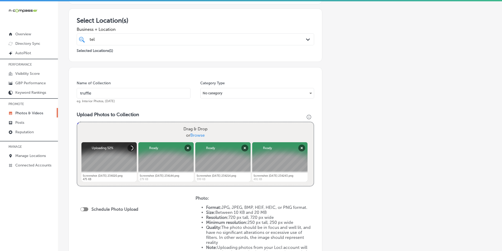
scroll to position [105, 0]
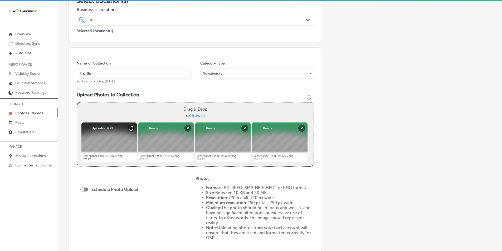
click at [105, 108] on div "Drag & Drop or Browse" at bounding box center [195, 112] width 236 height 20
click at [77, 102] on input "Drag & Drop or Browse" at bounding box center [195, 103] width 236 height 2
type input "C:\fakepath\Screenshot [DATE] 234310.png"
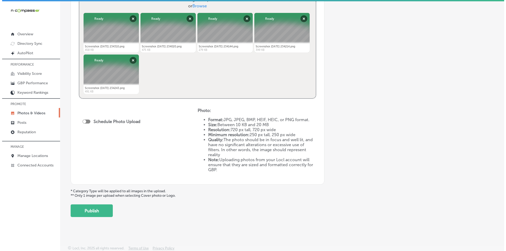
scroll to position [215, 0]
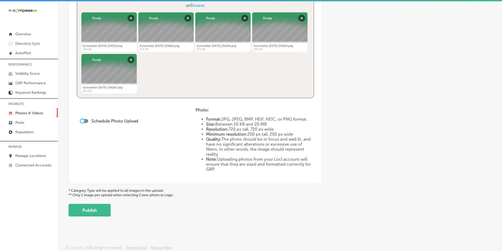
click at [83, 120] on div at bounding box center [82, 120] width 3 height 3
checkbox input "true"
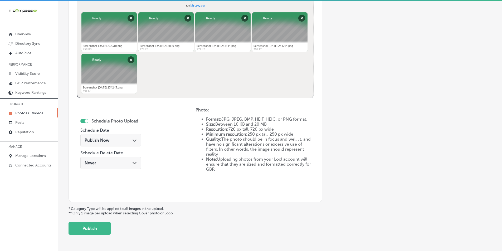
click at [107, 140] on span "Publish Now" at bounding box center [97, 140] width 25 height 5
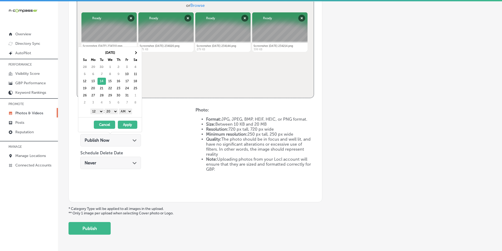
click at [97, 110] on select "1 2 3 4 5 6 7 8 9 10 11 12" at bounding box center [96, 112] width 13 height 6
click at [116, 111] on select "00 10 20 30 40 50" at bounding box center [111, 112] width 13 height 6
click at [129, 111] on select "AM PM" at bounding box center [125, 112] width 13 height 6
click at [124, 124] on button "Apply" at bounding box center [127, 125] width 19 height 8
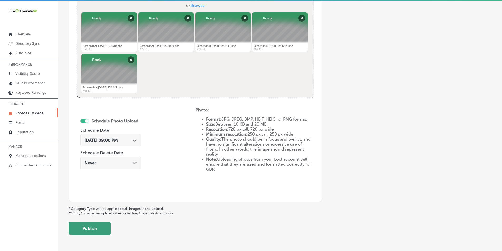
click at [90, 226] on button "Publish" at bounding box center [89, 228] width 42 height 13
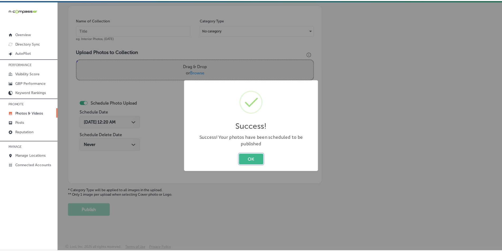
scroll to position [148, 0]
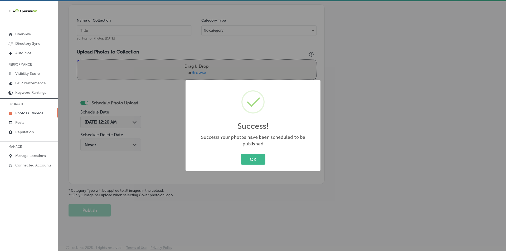
click at [248, 158] on div "Success! × Success! Your photos have been scheduled to be published OK Cancel" at bounding box center [253, 125] width 506 height 251
